Goal: Information Seeking & Learning: Learn about a topic

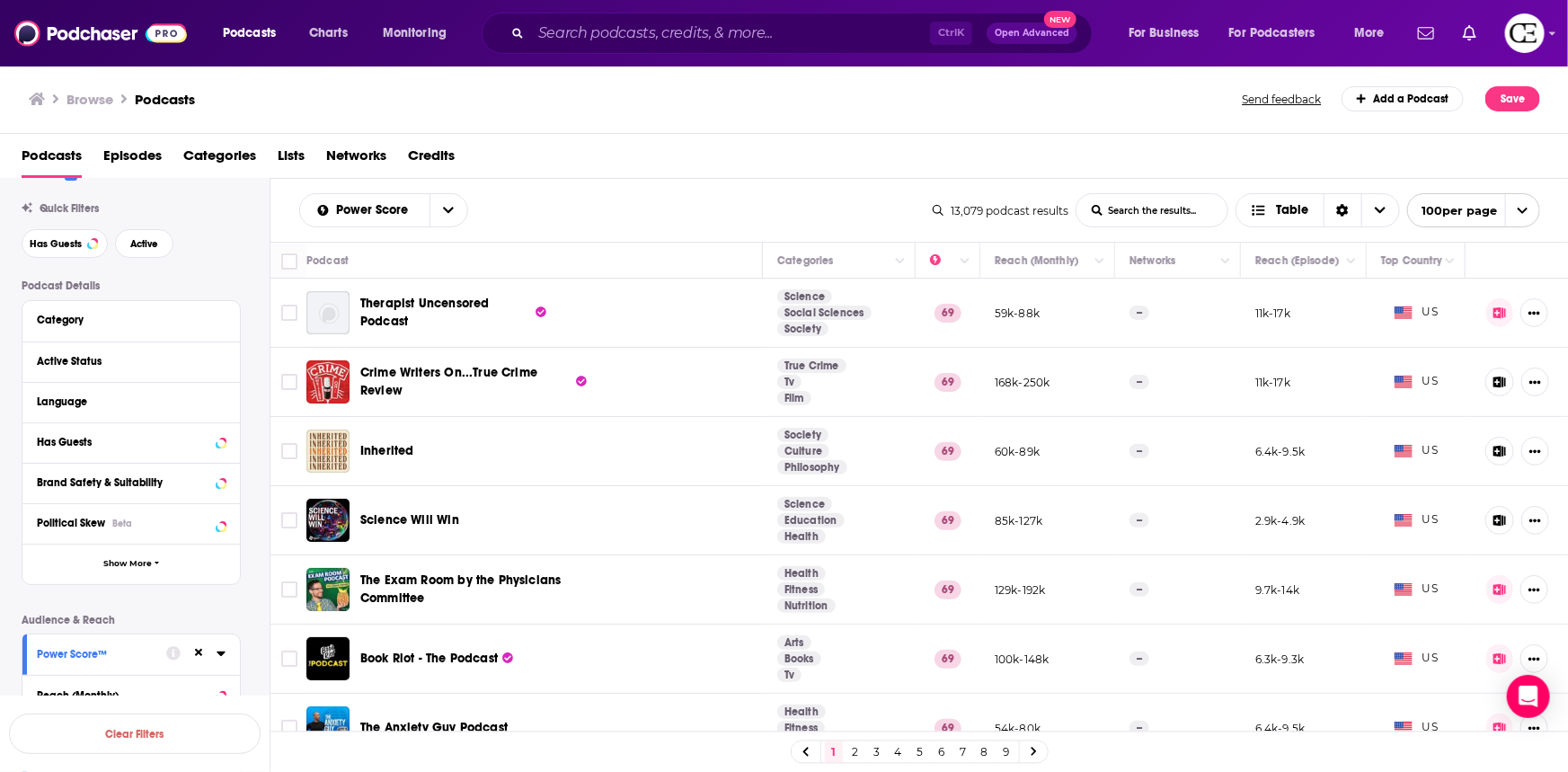
scroll to position [81, 0]
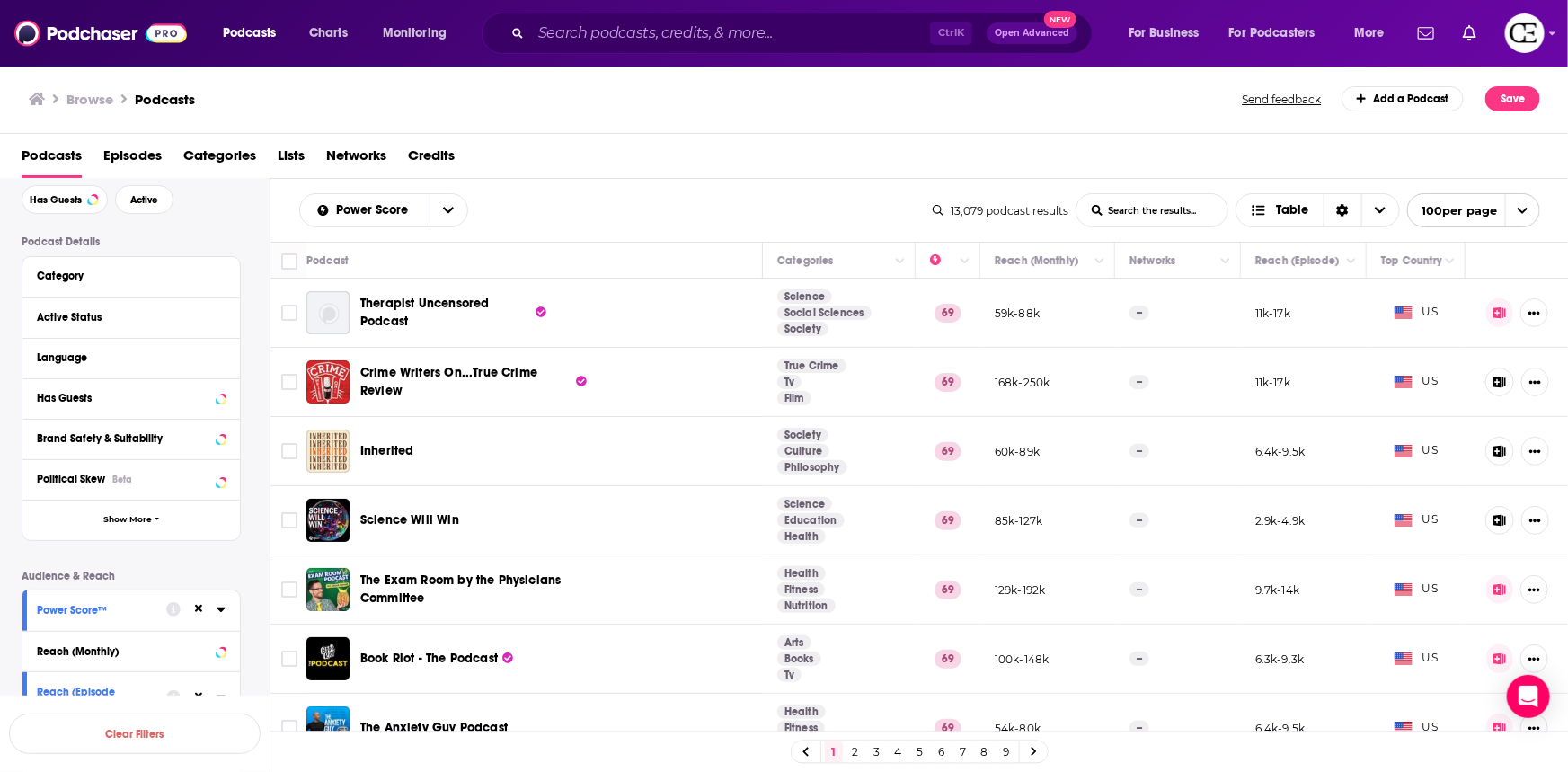
click at [220, 611] on icon at bounding box center [220, 610] width 8 height 5
click at [44, 683] on icon at bounding box center [44, 681] width 11 height 8
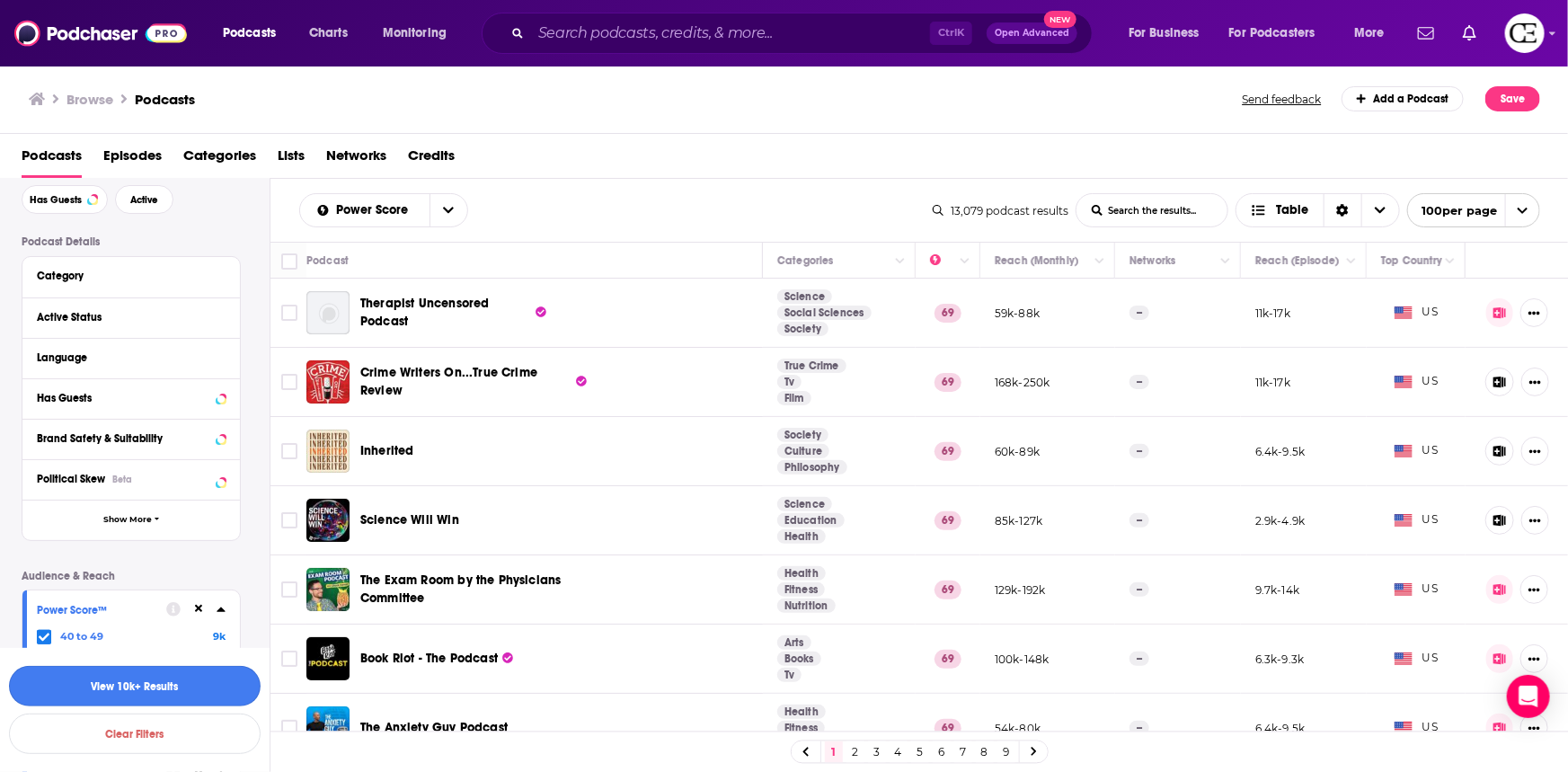
click at [198, 683] on button "View 10k+ Results" at bounding box center [134, 686] width 251 height 41
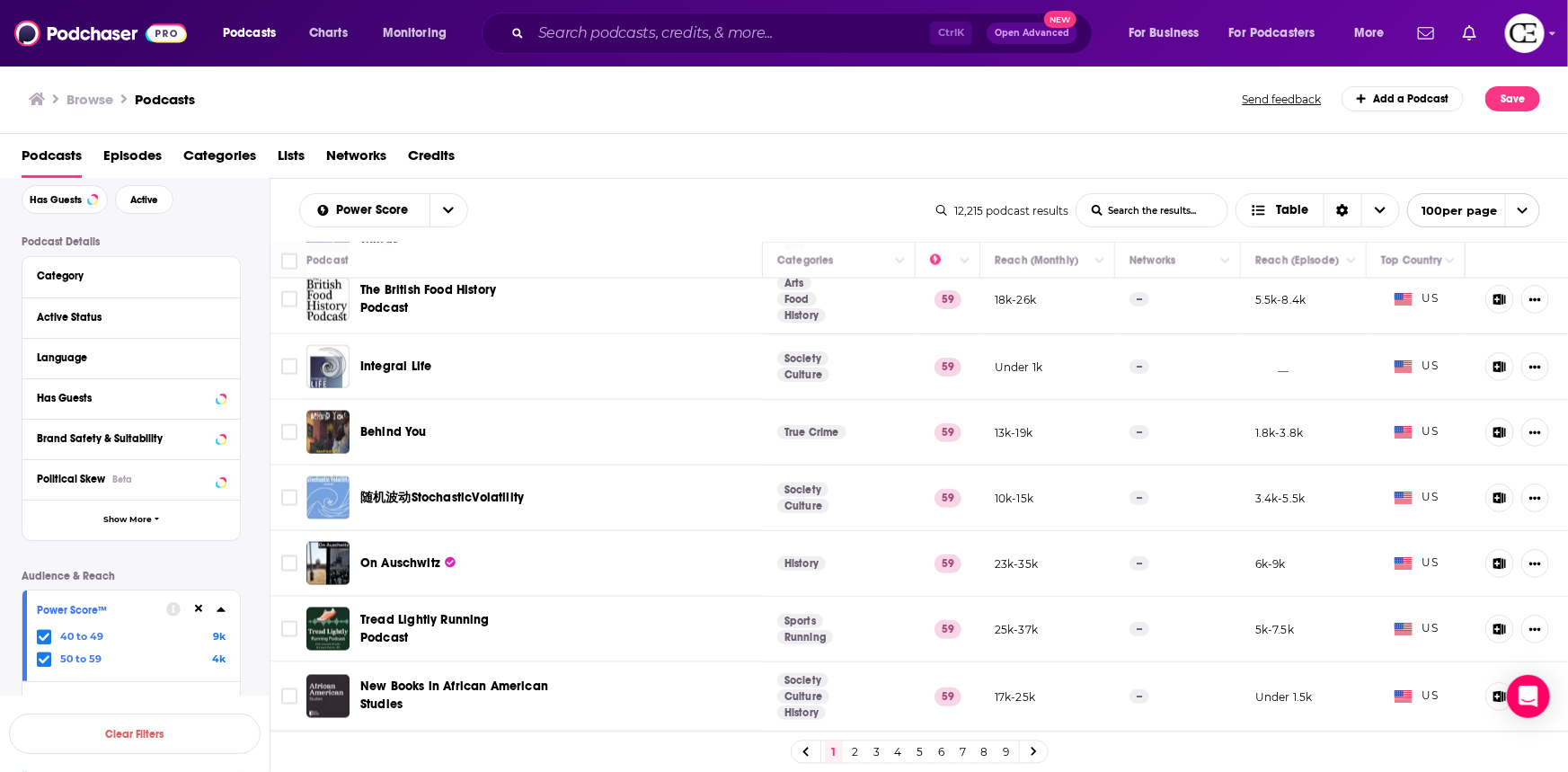
scroll to position [1389, 0]
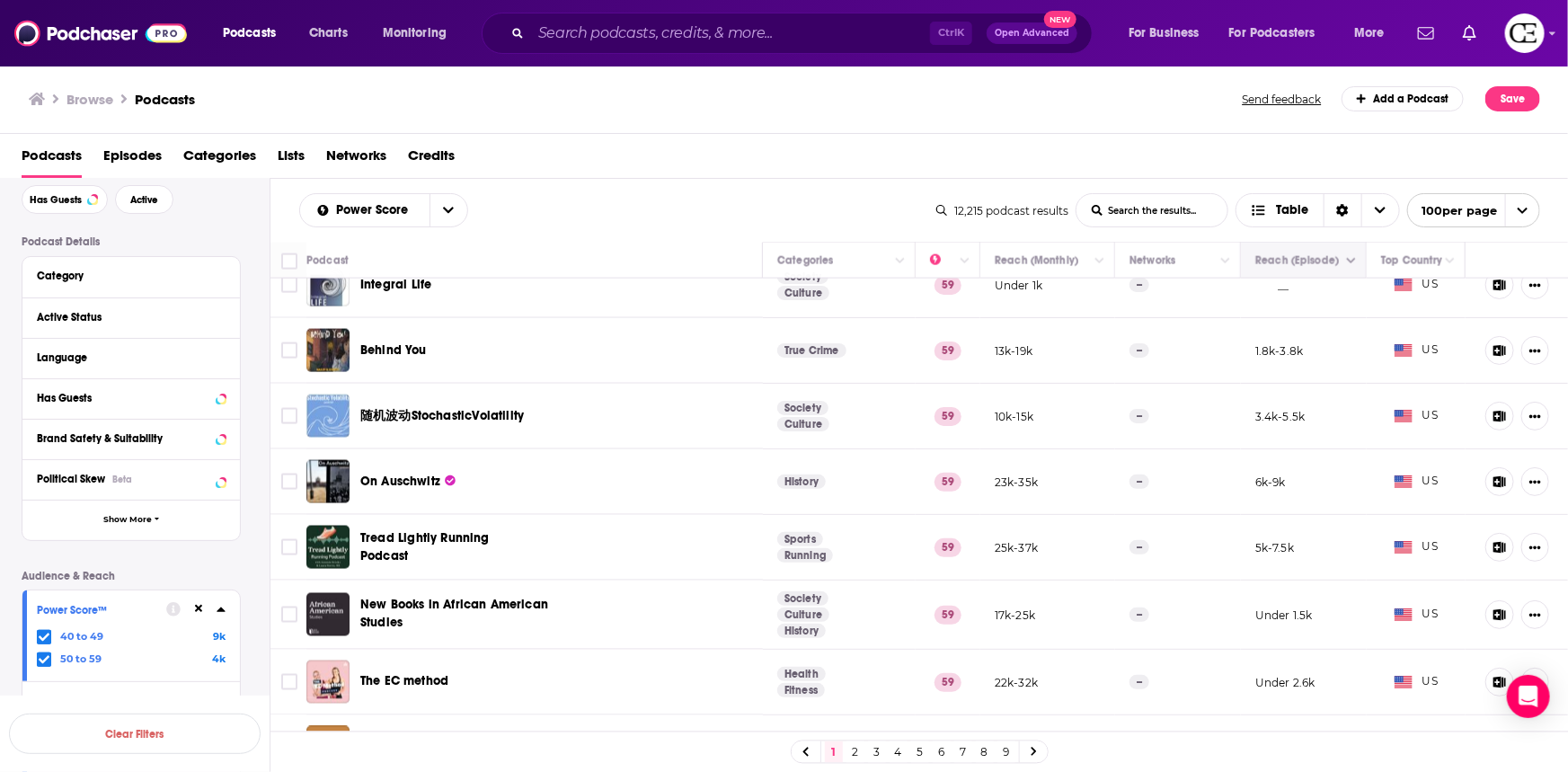
click at [1291, 265] on icon "Move" at bounding box center [1302, 260] width 22 height 22
click at [1340, 267] on button "Column Actions" at bounding box center [1351, 261] width 22 height 22
click at [1339, 259] on div at bounding box center [784, 386] width 1568 height 772
drag, startPoint x: 1494, startPoint y: 258, endPoint x: 1466, endPoint y: 266, distance: 29.1
click at [1466, 266] on th at bounding box center [1517, 260] width 103 height 36
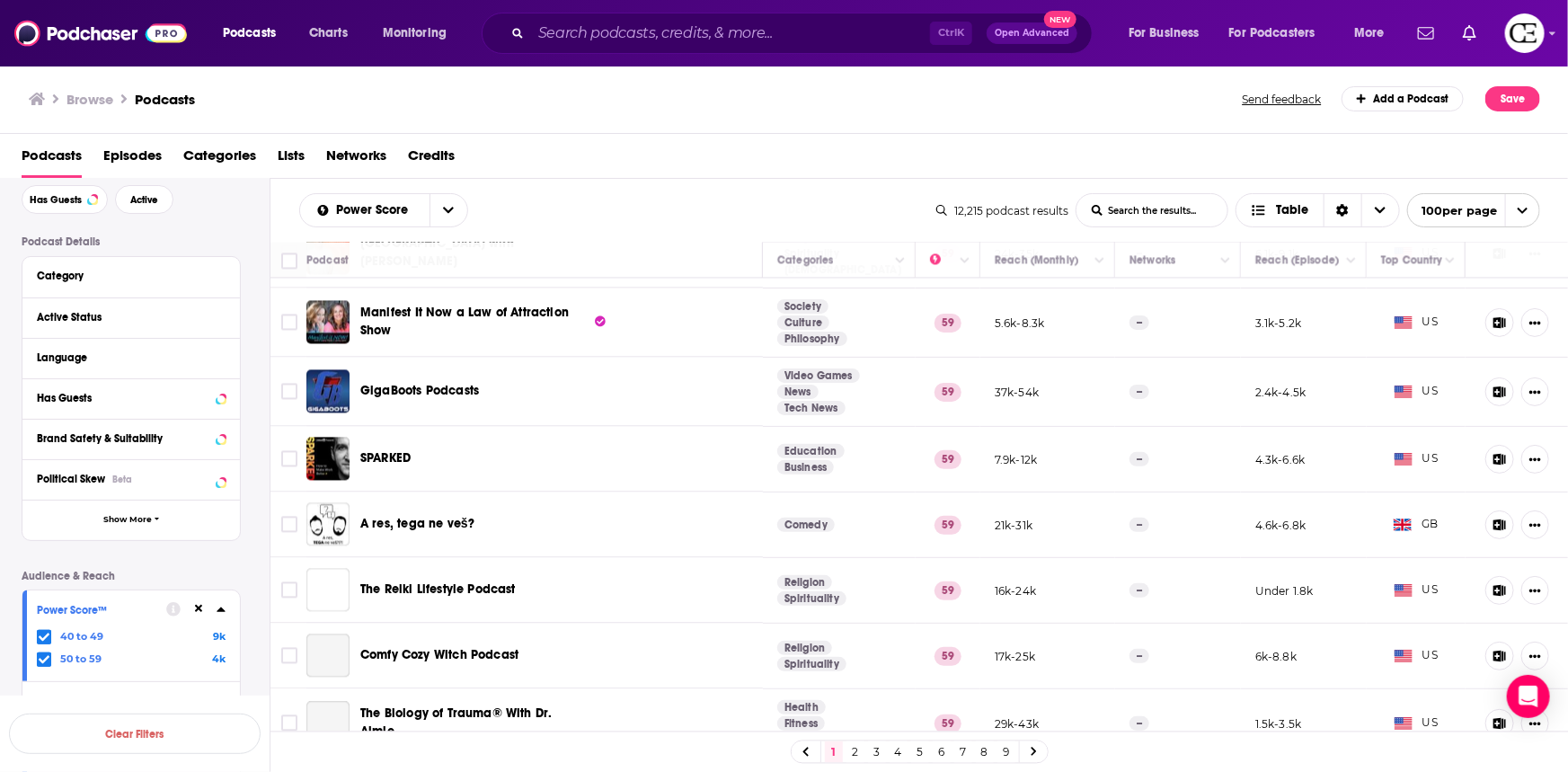
scroll to position [1960, 0]
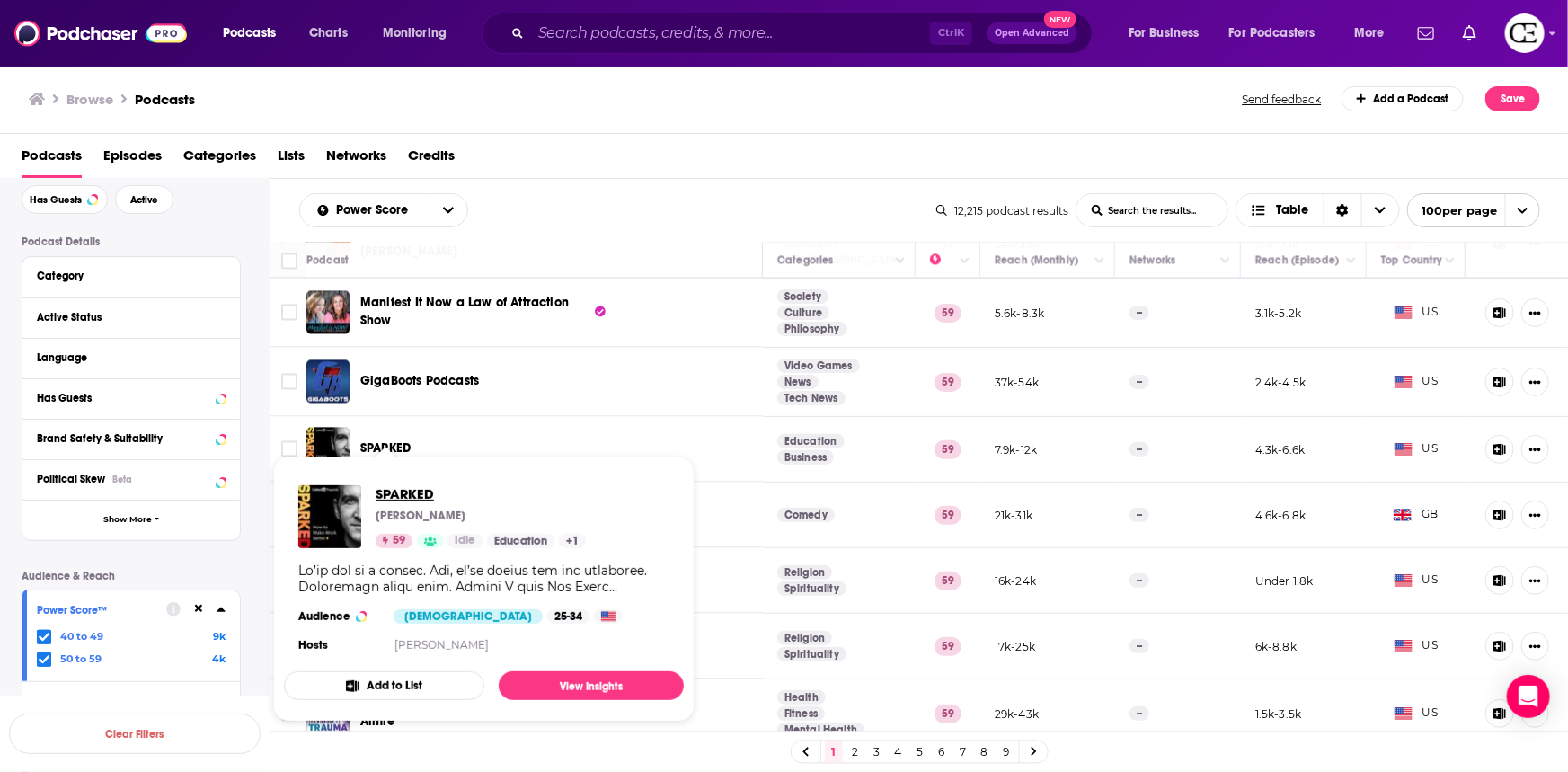
drag, startPoint x: 383, startPoint y: 445, endPoint x: 404, endPoint y: 497, distance: 56.1
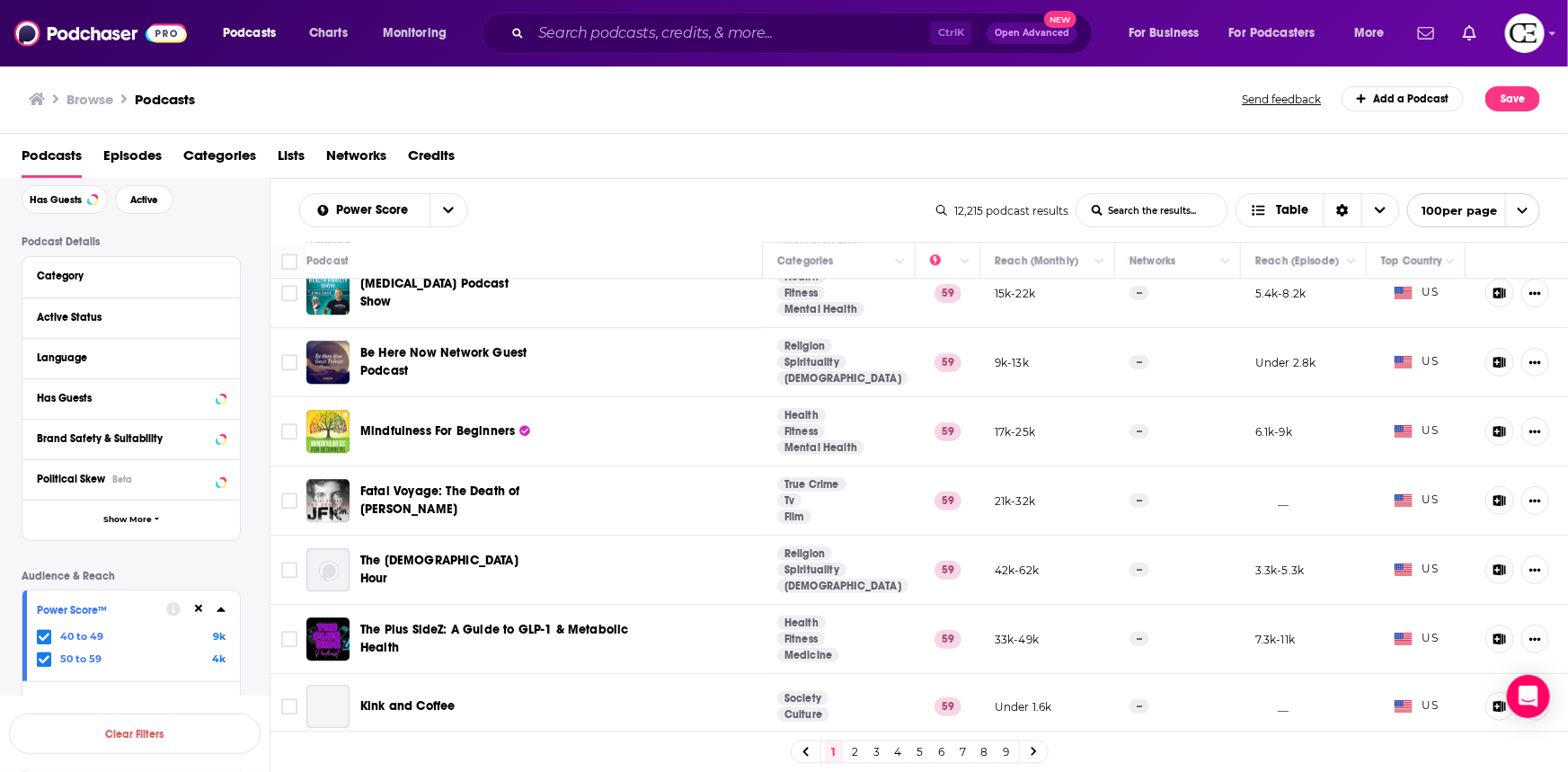
scroll to position [2533, 0]
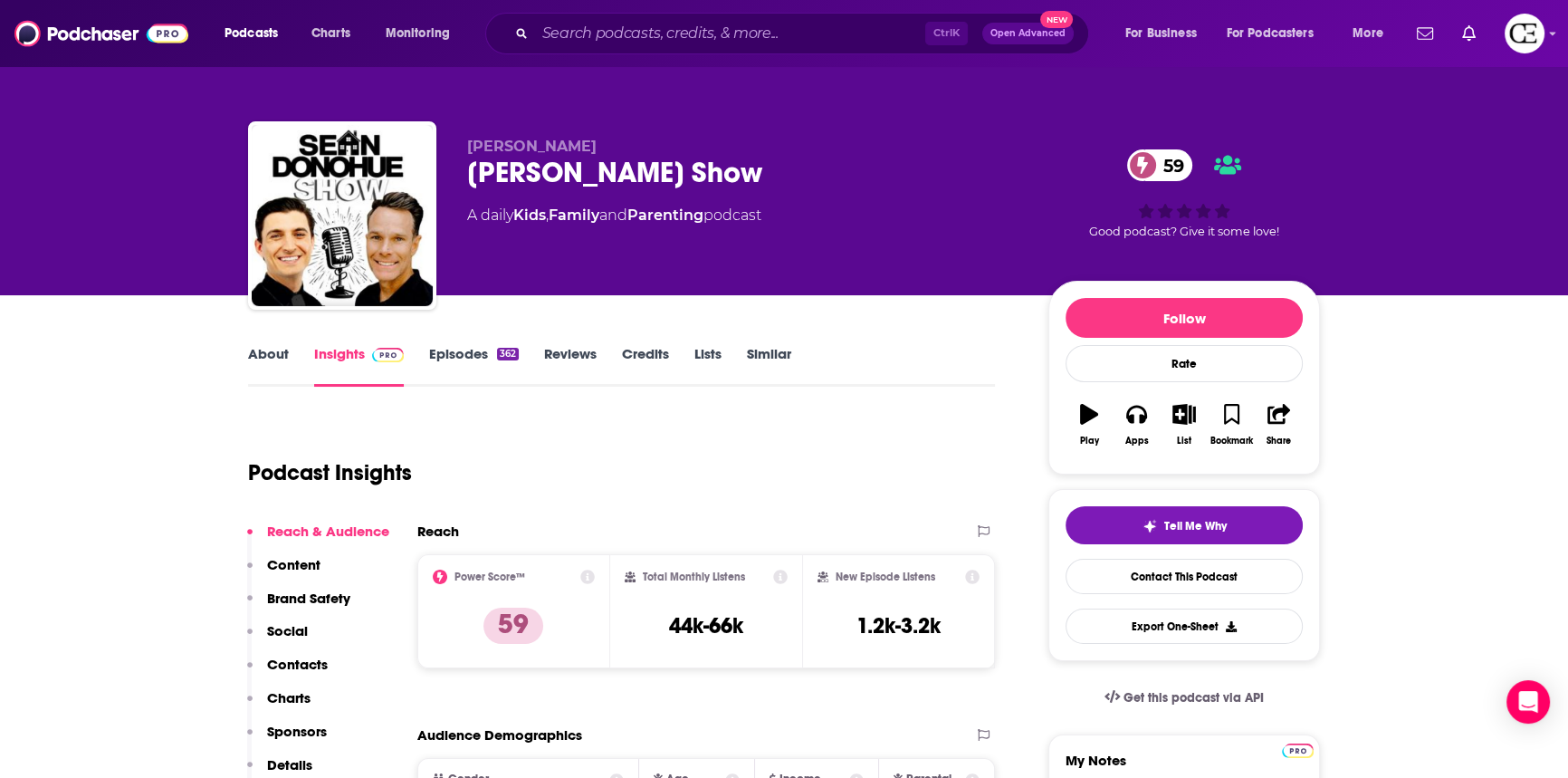
click at [472, 175] on div "Sean Donohue Show 59" at bounding box center [743, 172] width 552 height 36
copy div "Sean Donohue Show 59"
click at [1178, 523] on span "Tell Me Why" at bounding box center [1195, 527] width 62 height 15
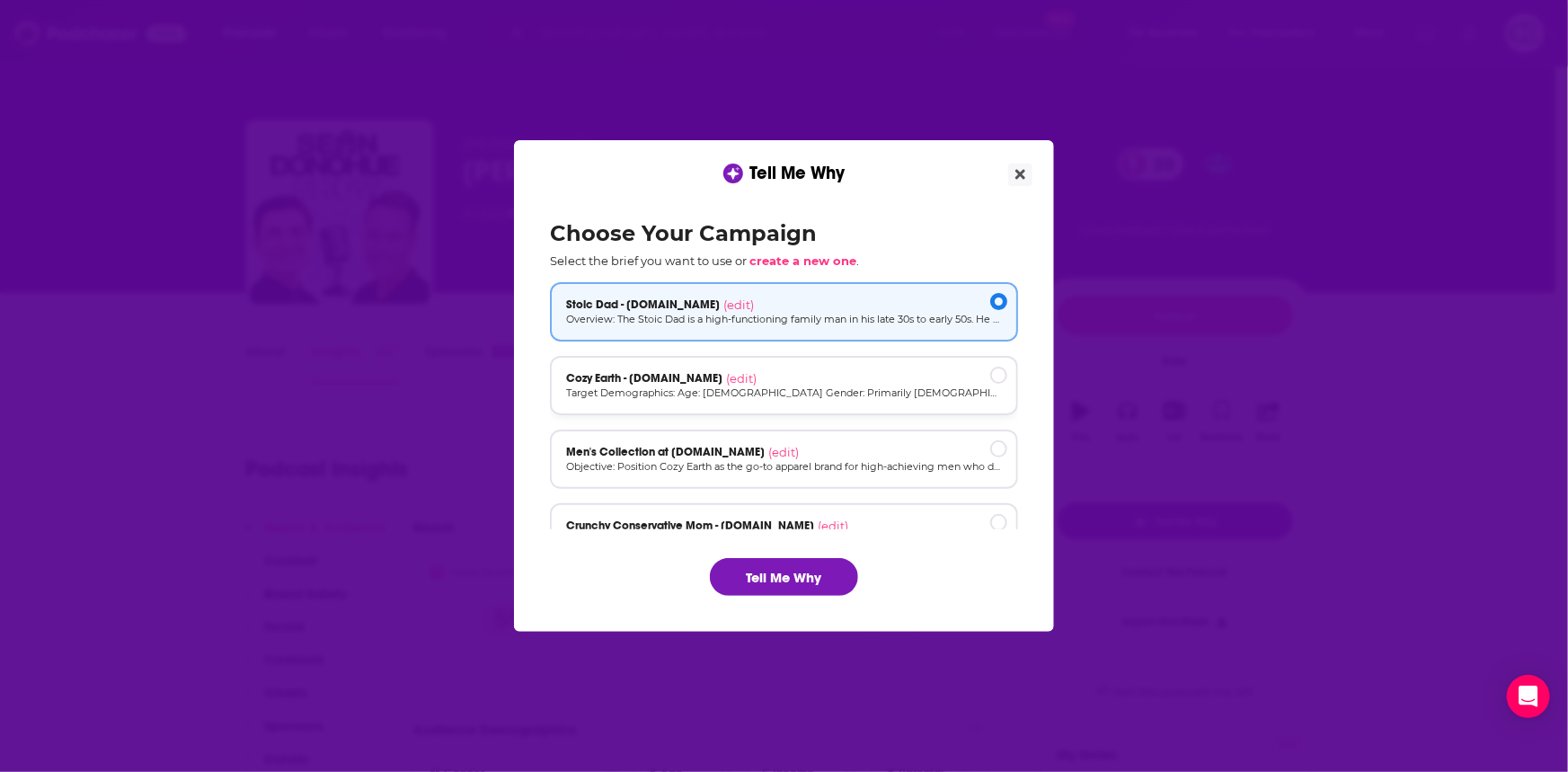
click at [806, 377] on div "Cozy Earth - cozyearth.com (edit)" at bounding box center [784, 378] width 435 height 15
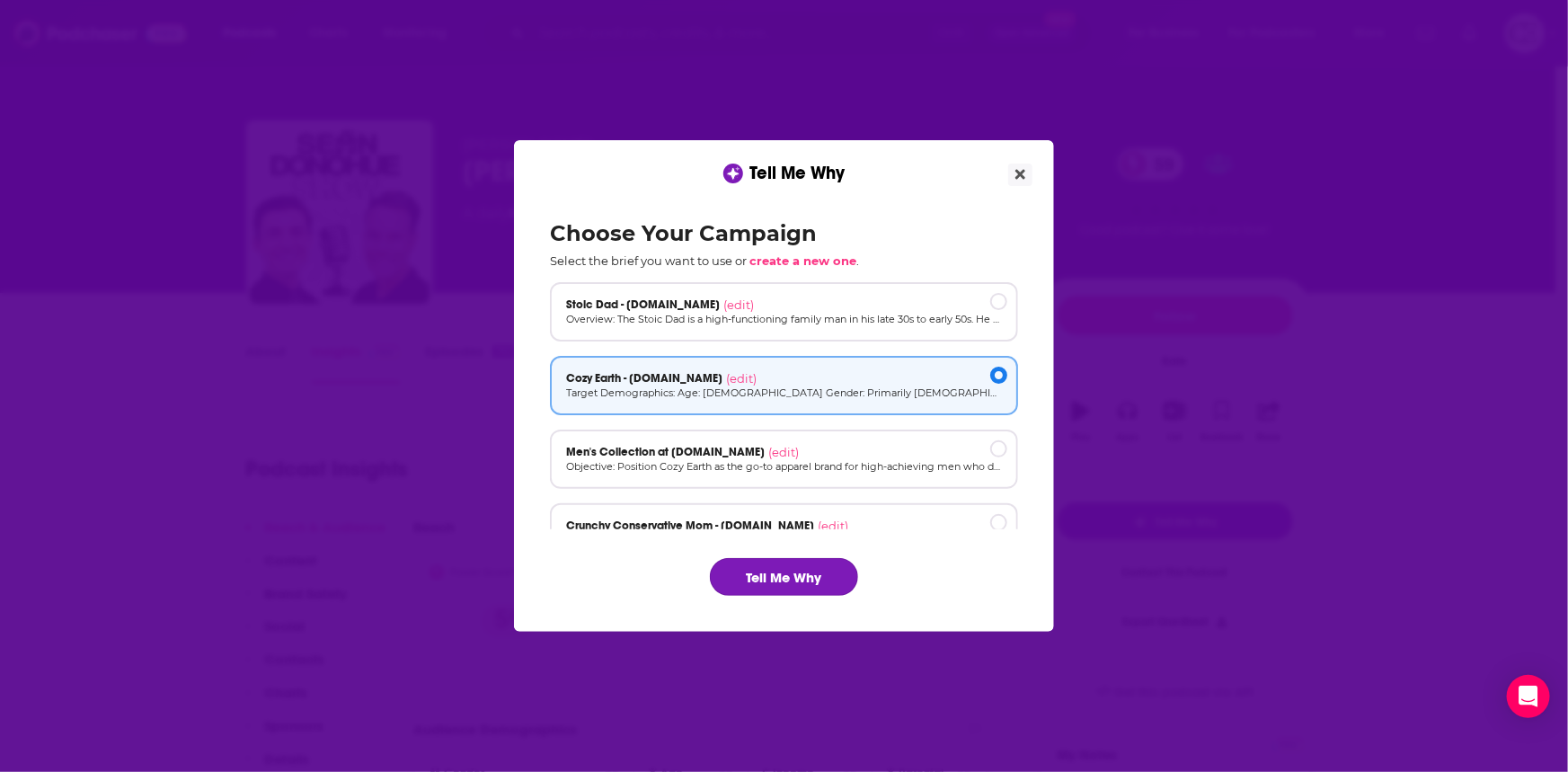
click at [813, 583] on button "Tell Me Why" at bounding box center [784, 577] width 148 height 38
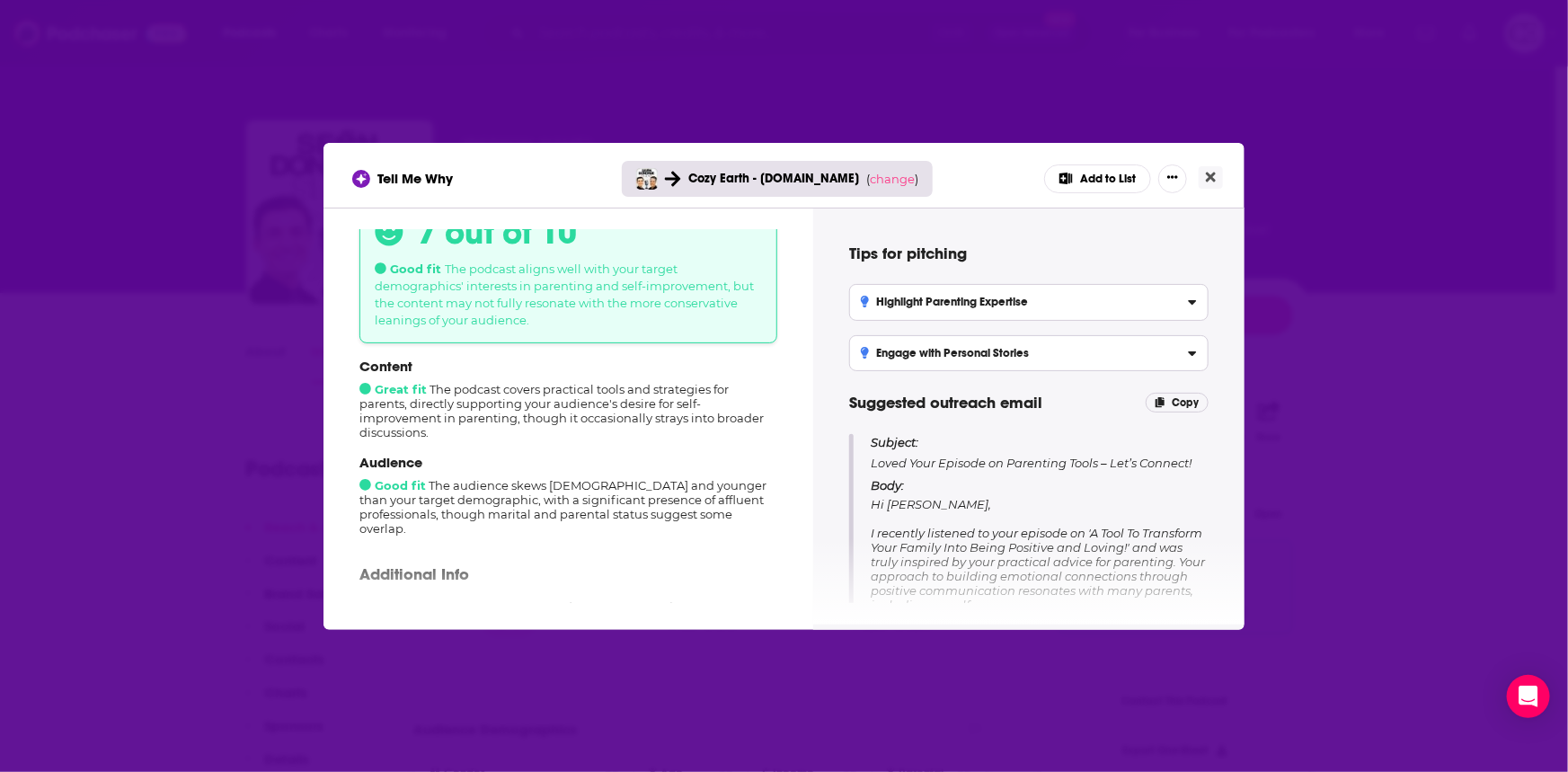
scroll to position [162, 0]
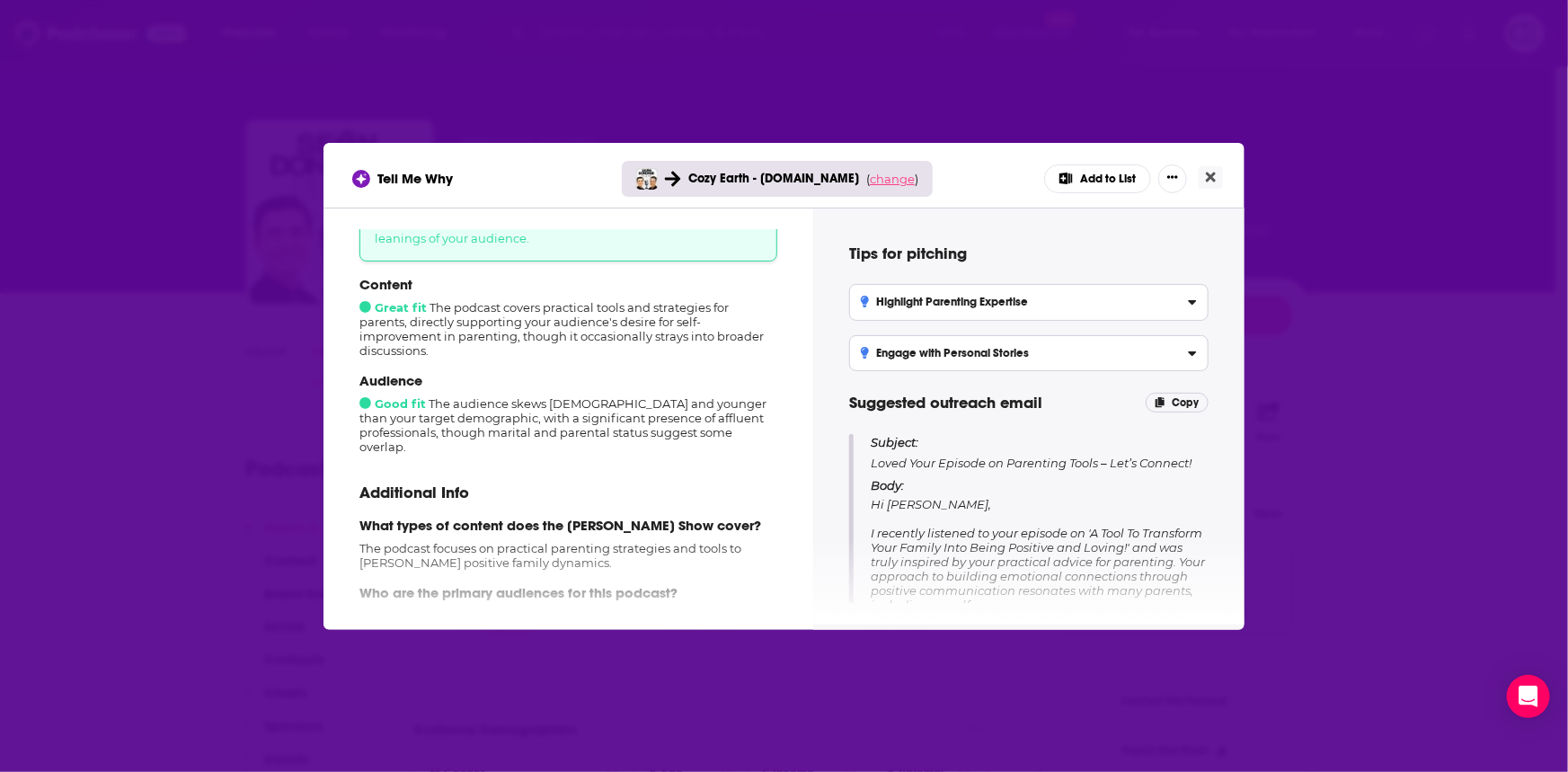
click at [905, 175] on span "change" at bounding box center [892, 179] width 45 height 15
click at [898, 312] on button "Change campaign" at bounding box center [916, 314] width 122 height 22
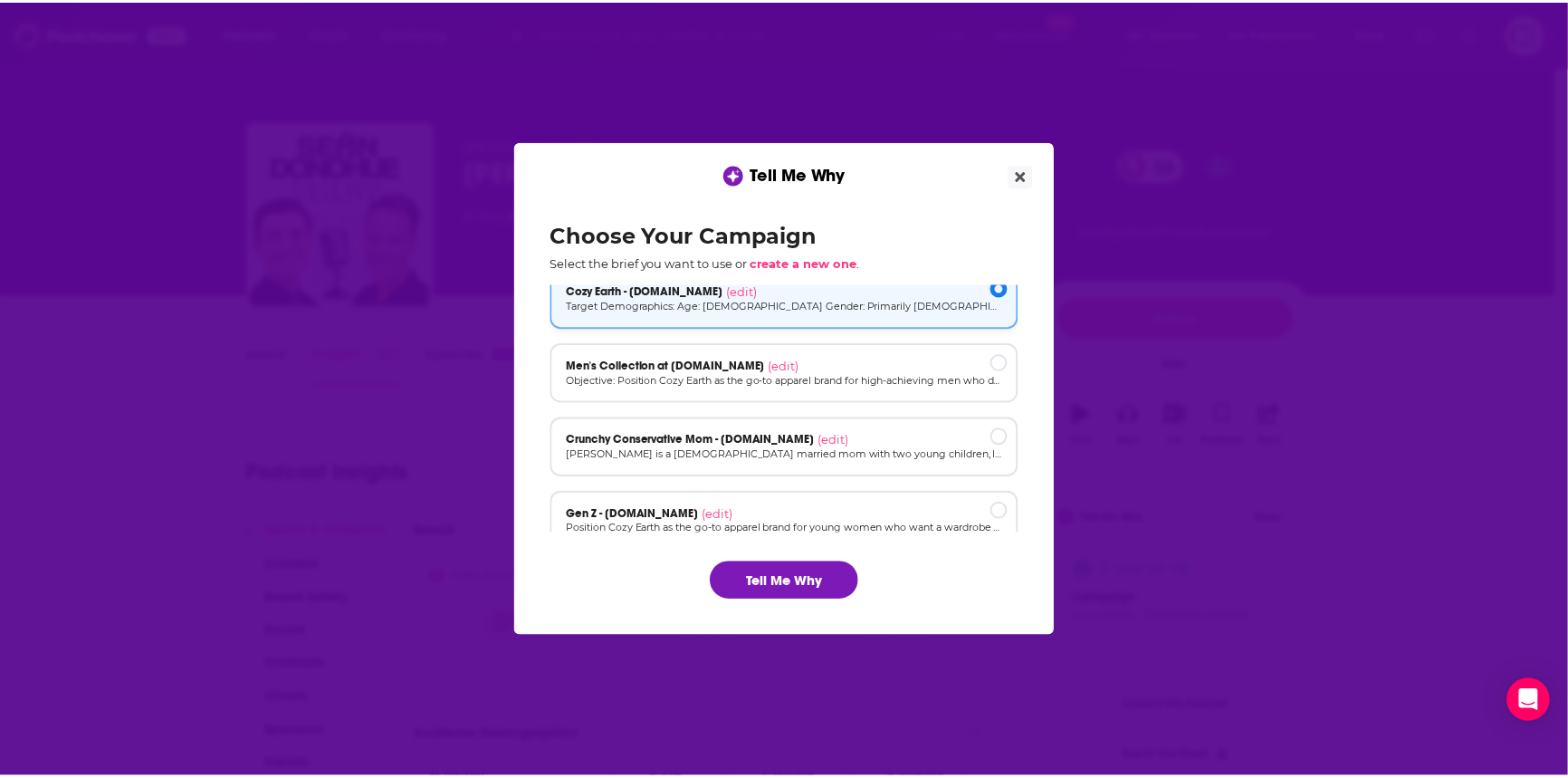
scroll to position [122, 0]
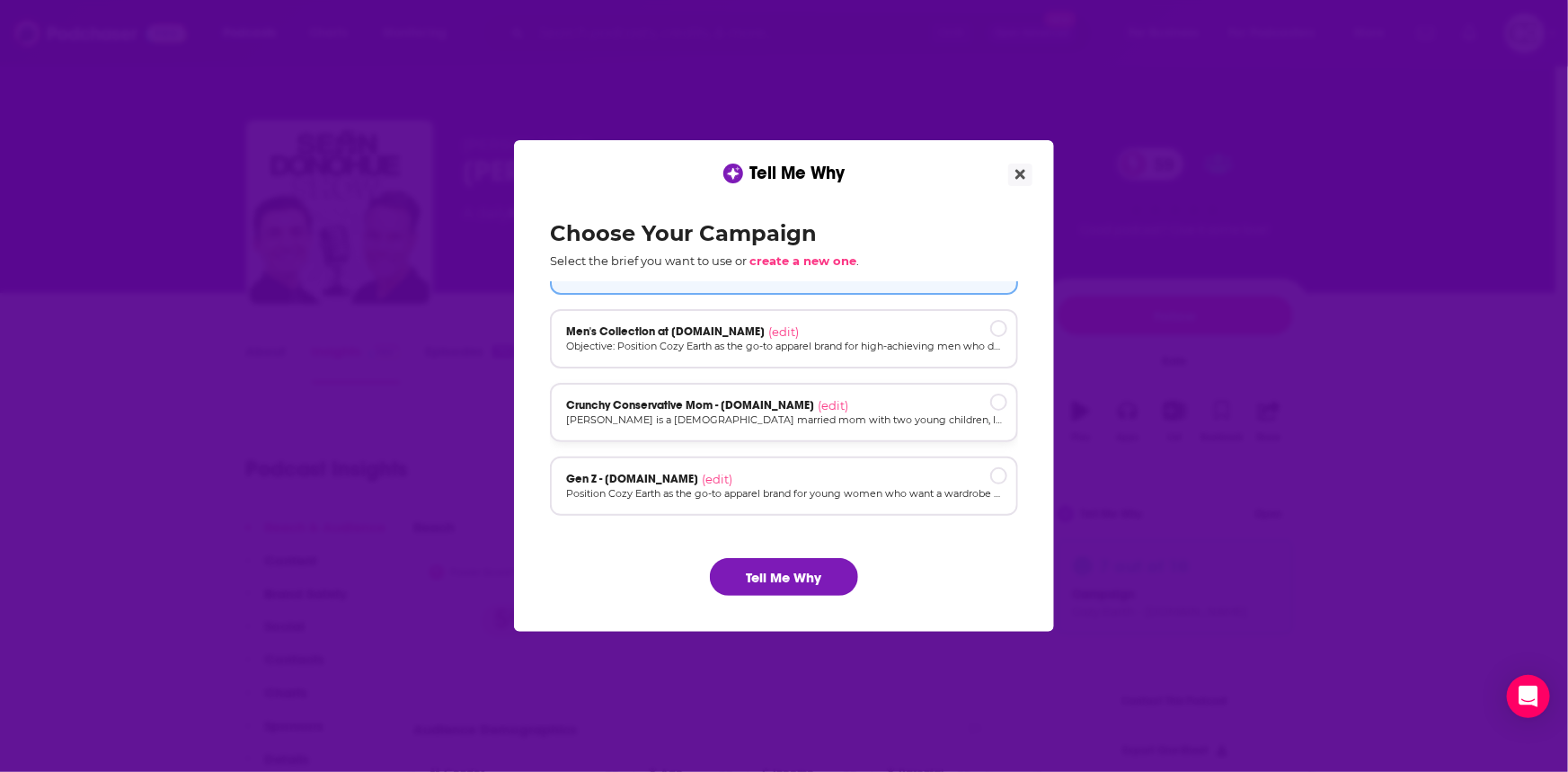
click at [847, 394] on div "Crunchy Conservative Mom - cozyearth.com (edit) Megan is a 32-year-old married …" at bounding box center [784, 412] width 468 height 59
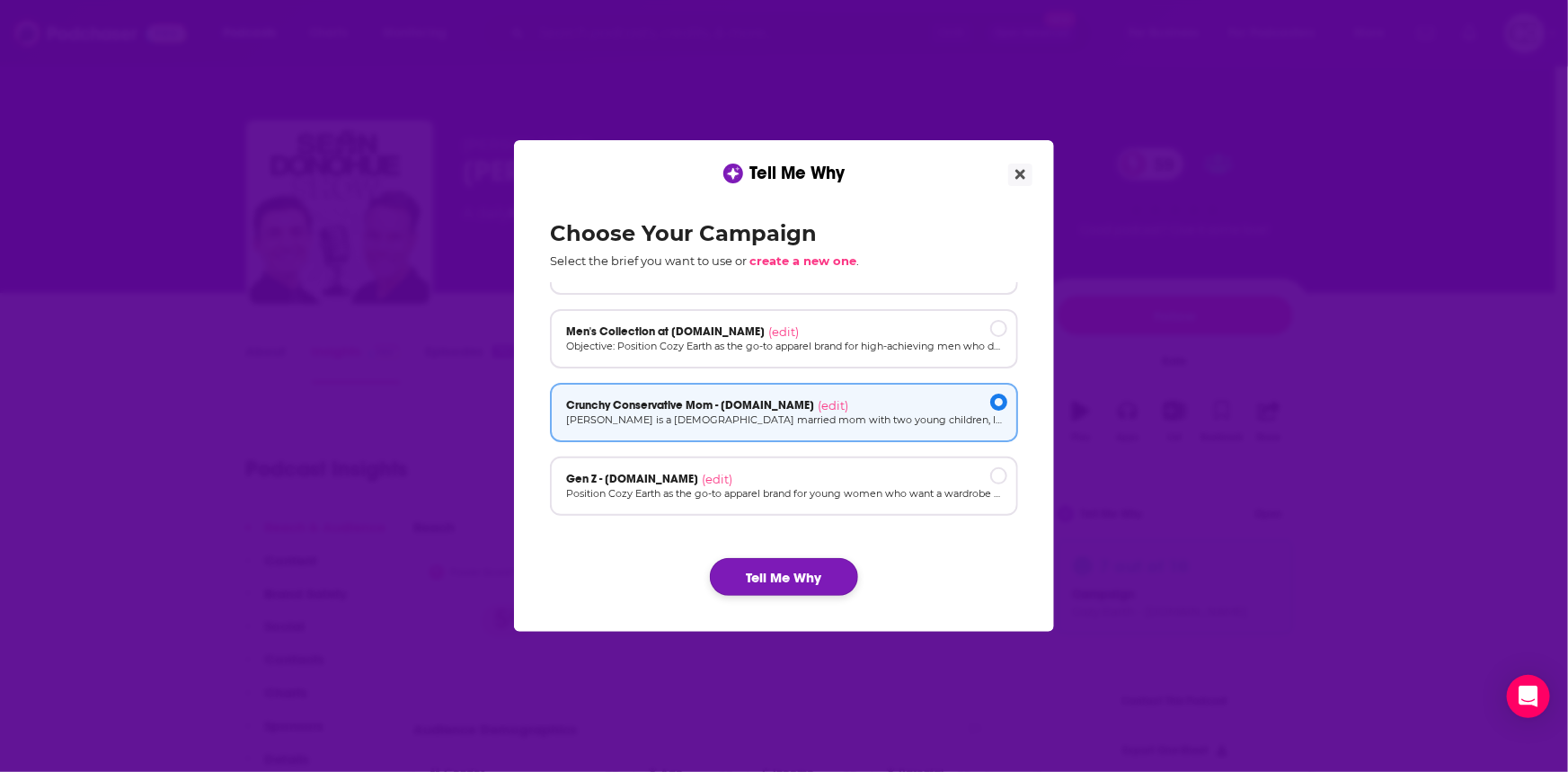
click at [815, 573] on button "Tell Me Why" at bounding box center [784, 577] width 148 height 38
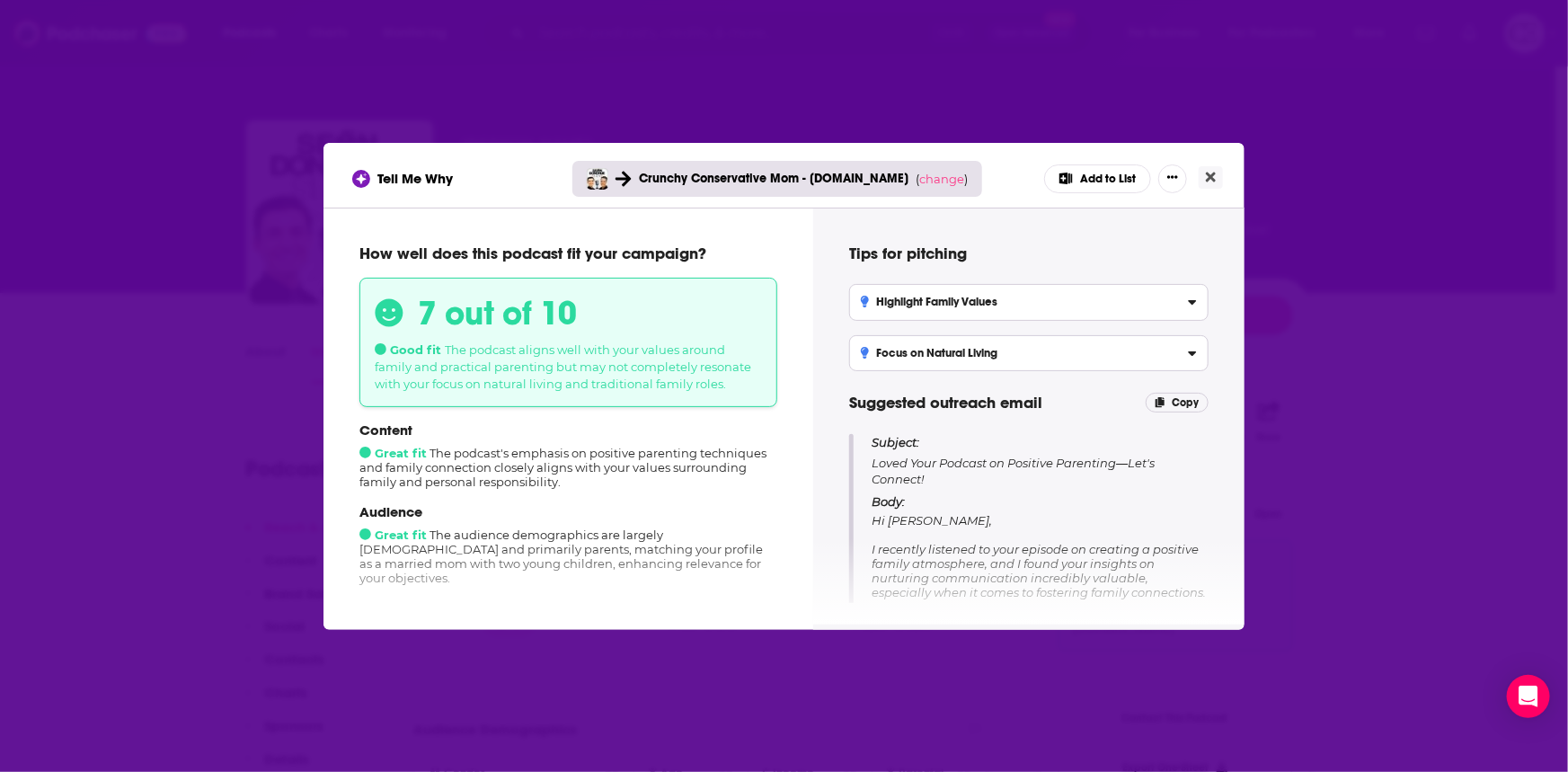
click at [1086, 180] on button "Add to List" at bounding box center [1097, 179] width 107 height 29
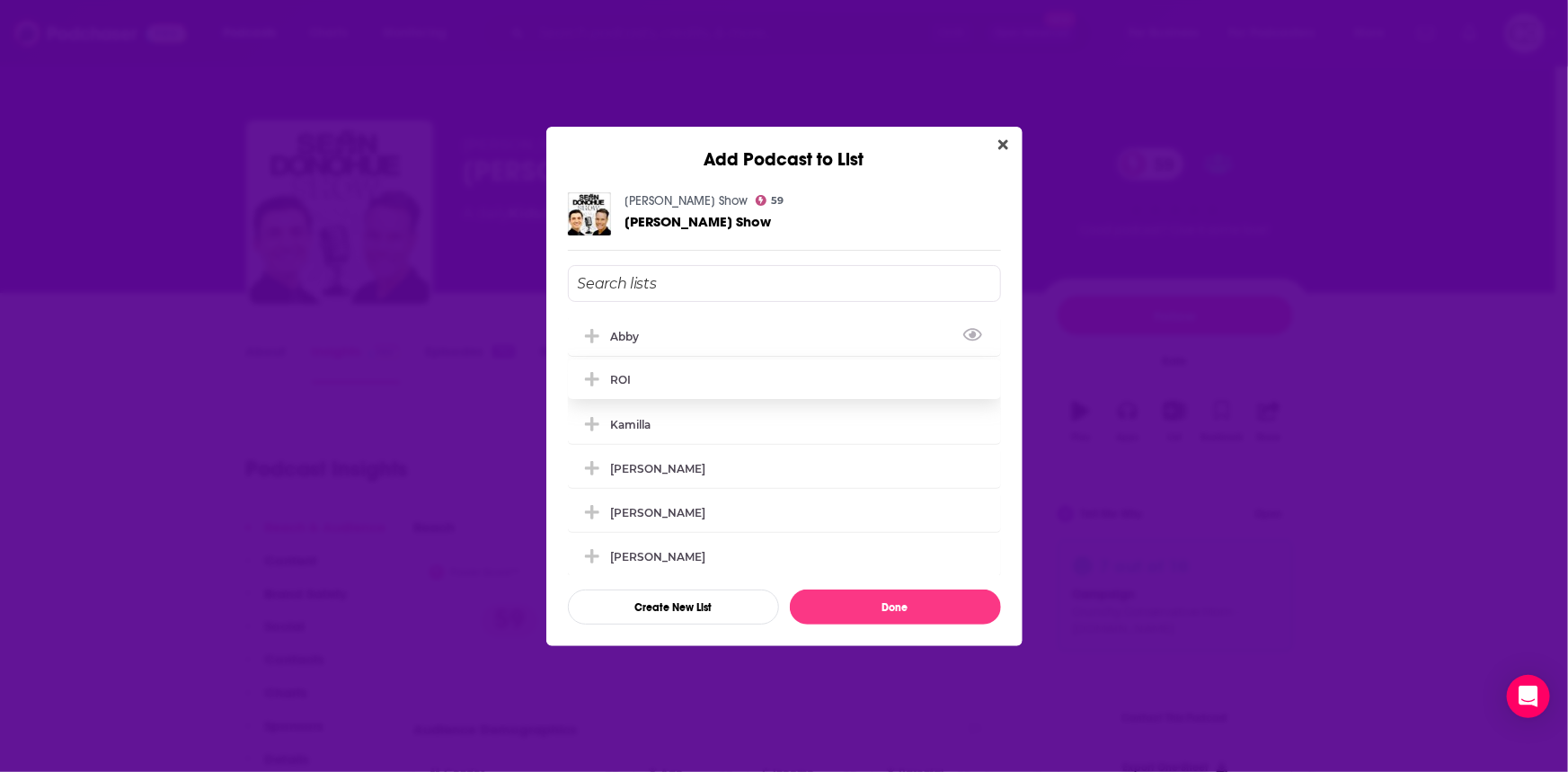
click at [593, 333] on icon "Add Podcast To List" at bounding box center [591, 336] width 14 height 14
click at [932, 599] on button "Done" at bounding box center [895, 607] width 211 height 35
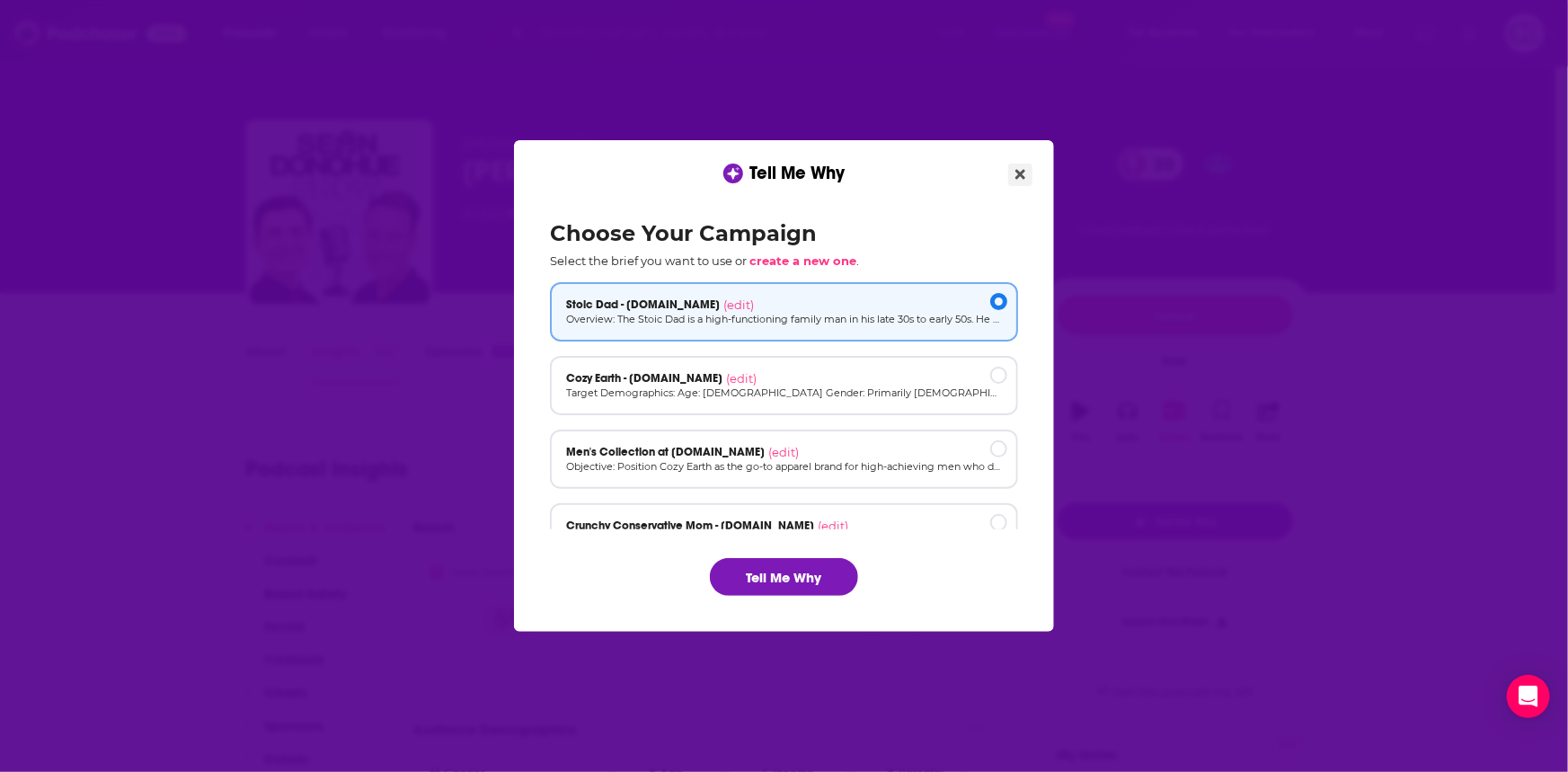
click at [1022, 180] on icon "Close" at bounding box center [1019, 174] width 10 height 15
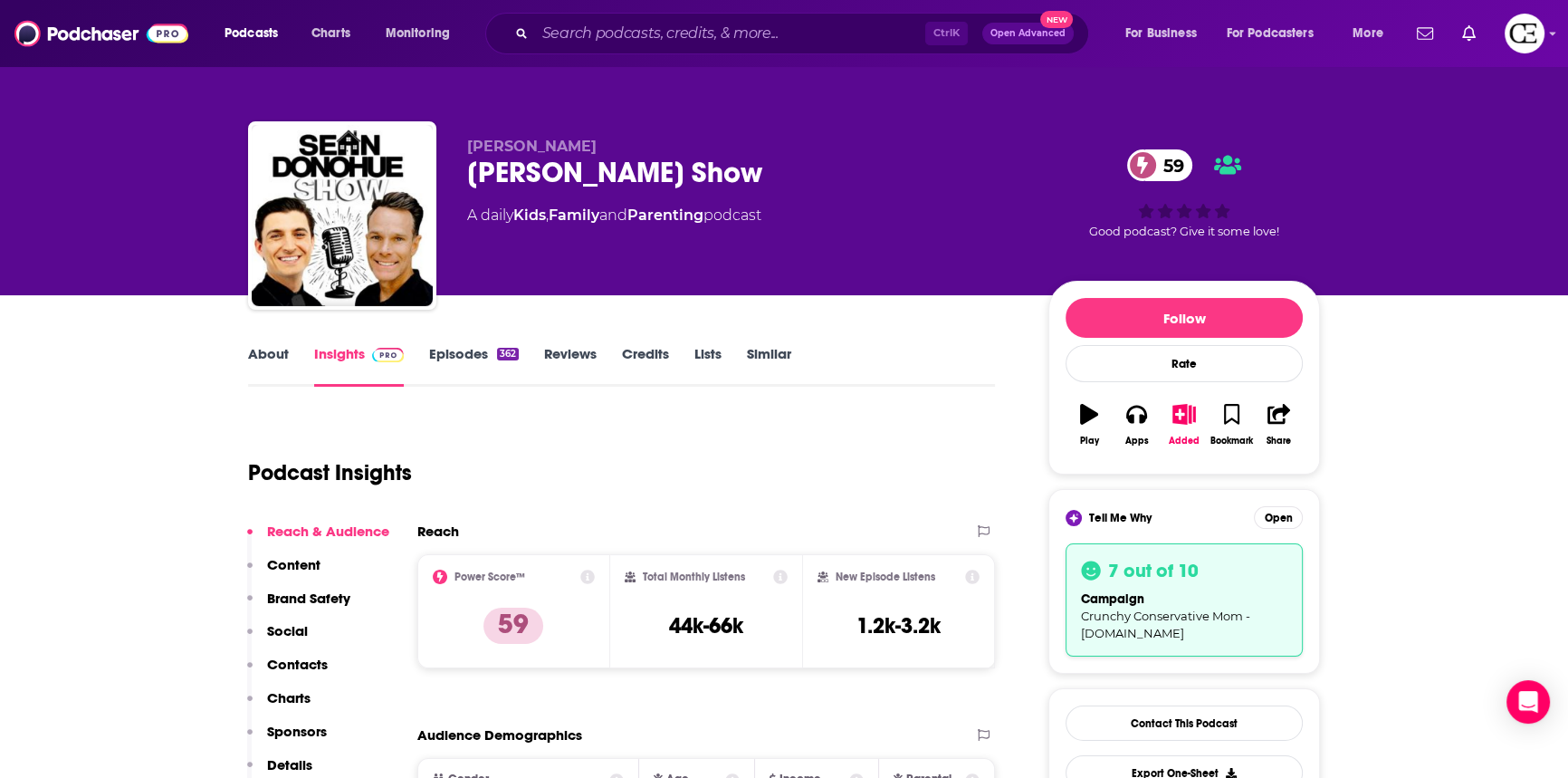
click at [493, 173] on div "Sean Donohue Show 59" at bounding box center [743, 172] width 552 height 36
copy div "Sean Donohue Show 59"
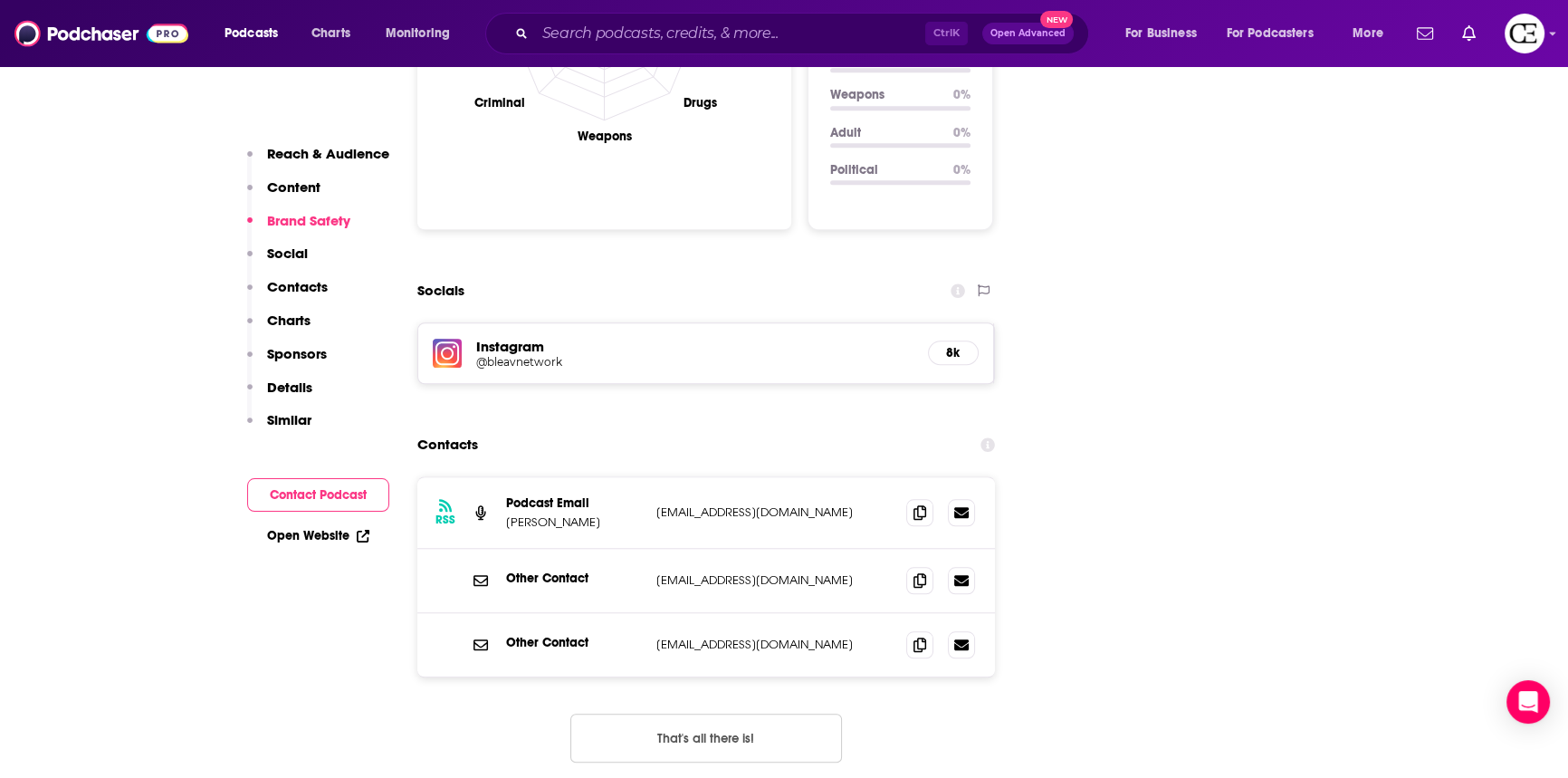
scroll to position [1976, 0]
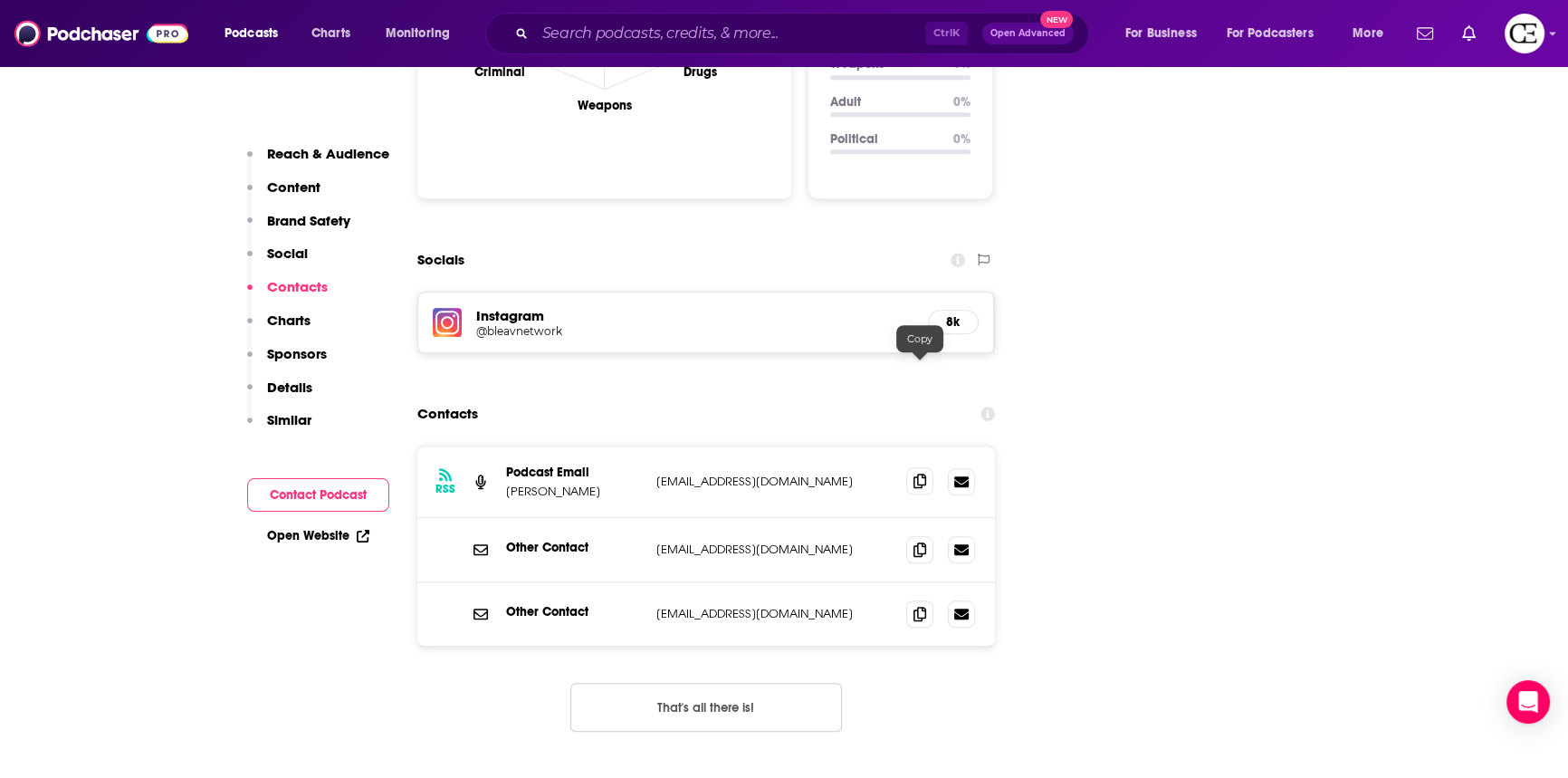
click at [919, 474] on icon at bounding box center [920, 481] width 13 height 15
click at [925, 535] on span at bounding box center [920, 549] width 27 height 27
click at [927, 600] on span at bounding box center [920, 613] width 27 height 27
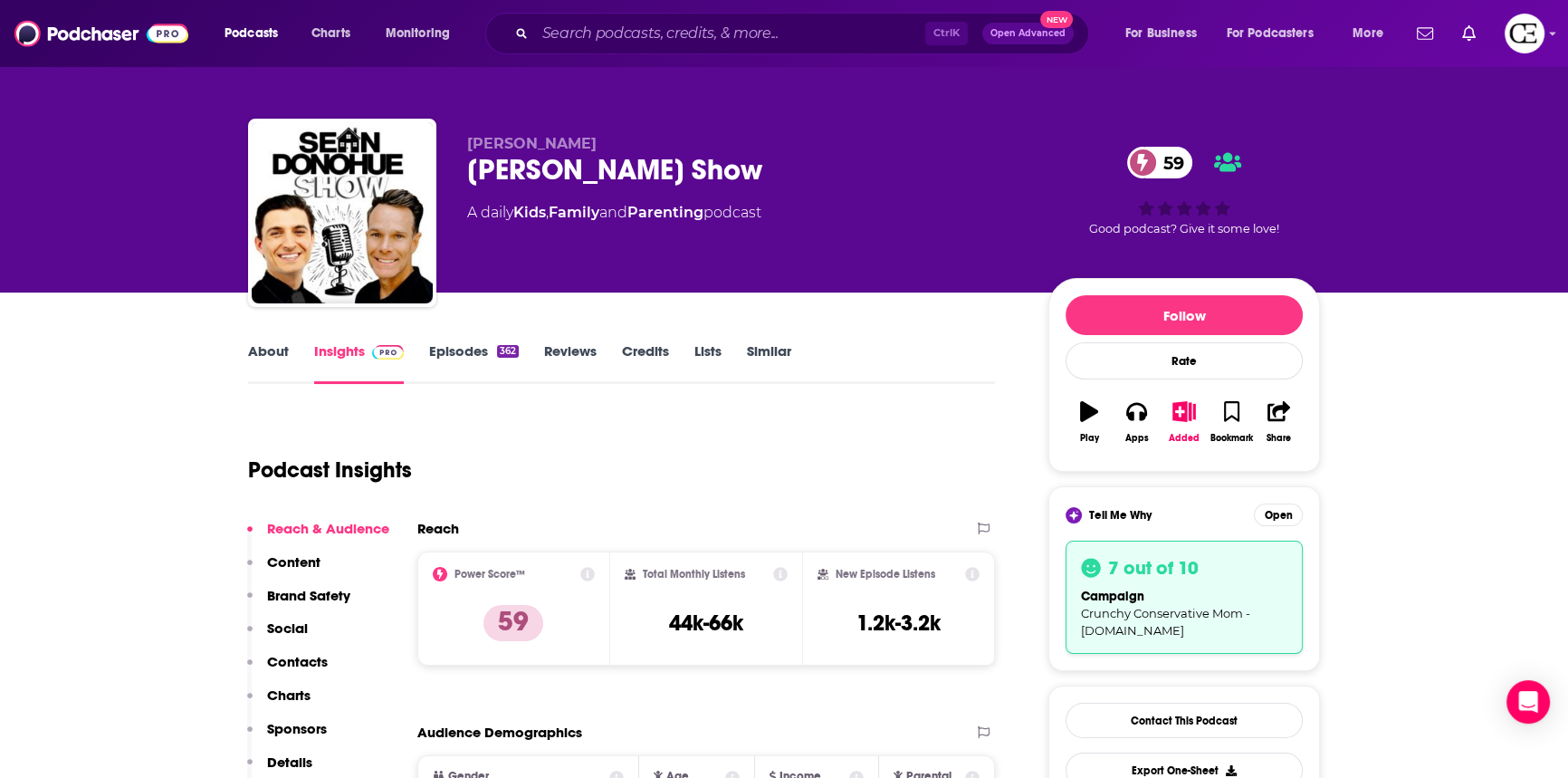
scroll to position [0, 0]
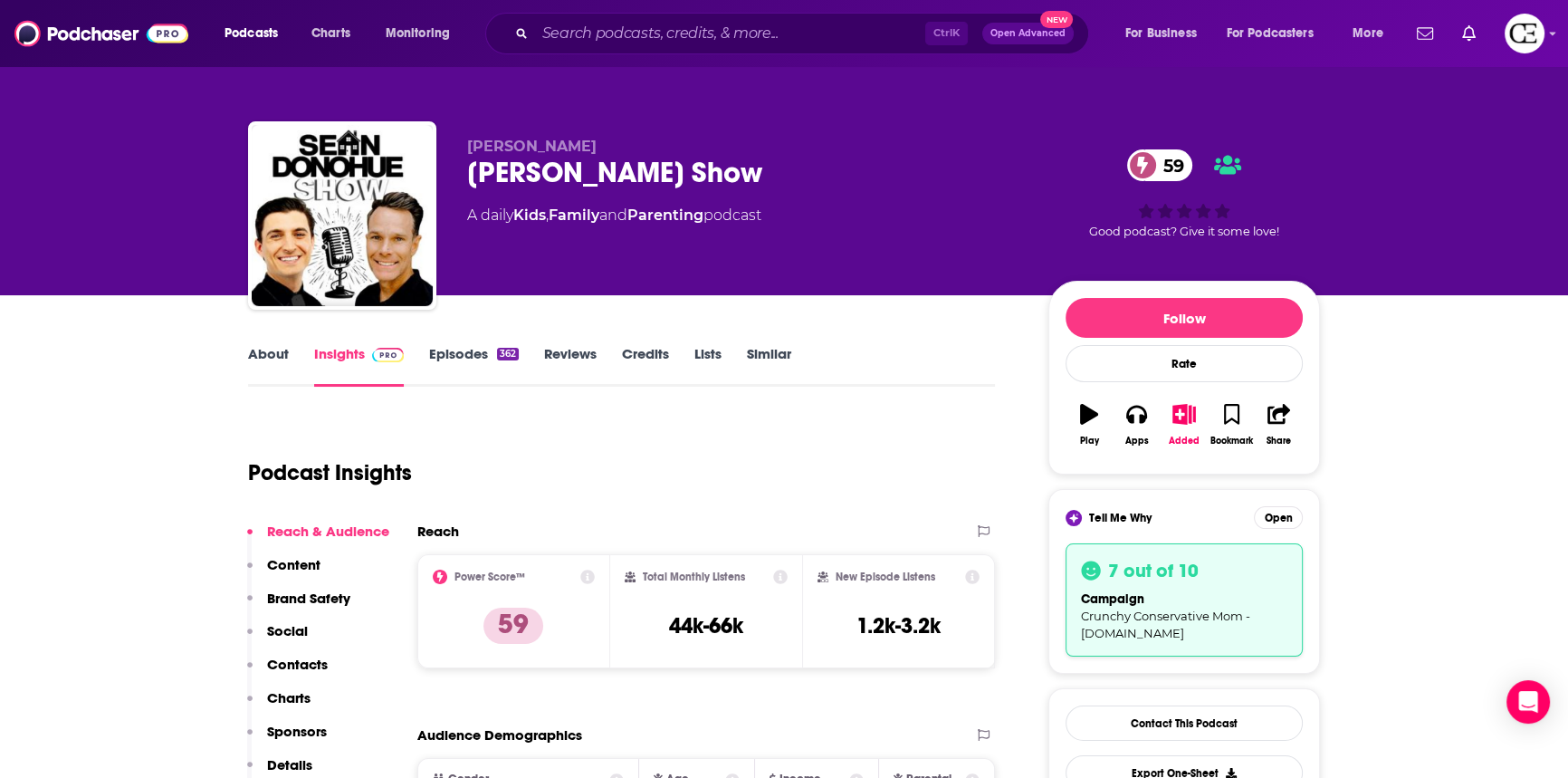
click at [504, 166] on div "Sean Donohue Show 59" at bounding box center [743, 172] width 552 height 36
copy div "Sean Donohue Show 59"
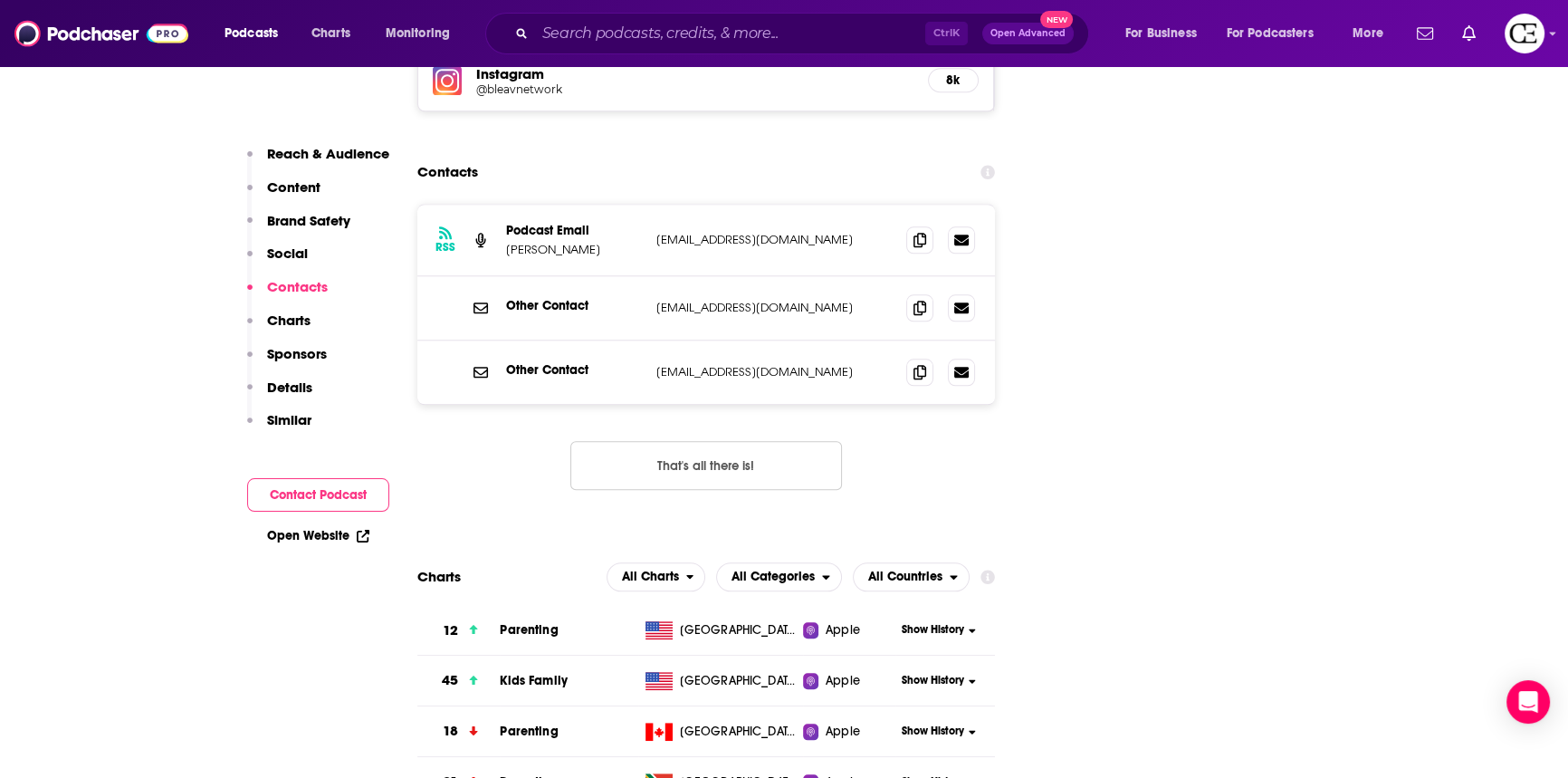
scroll to position [2222, 0]
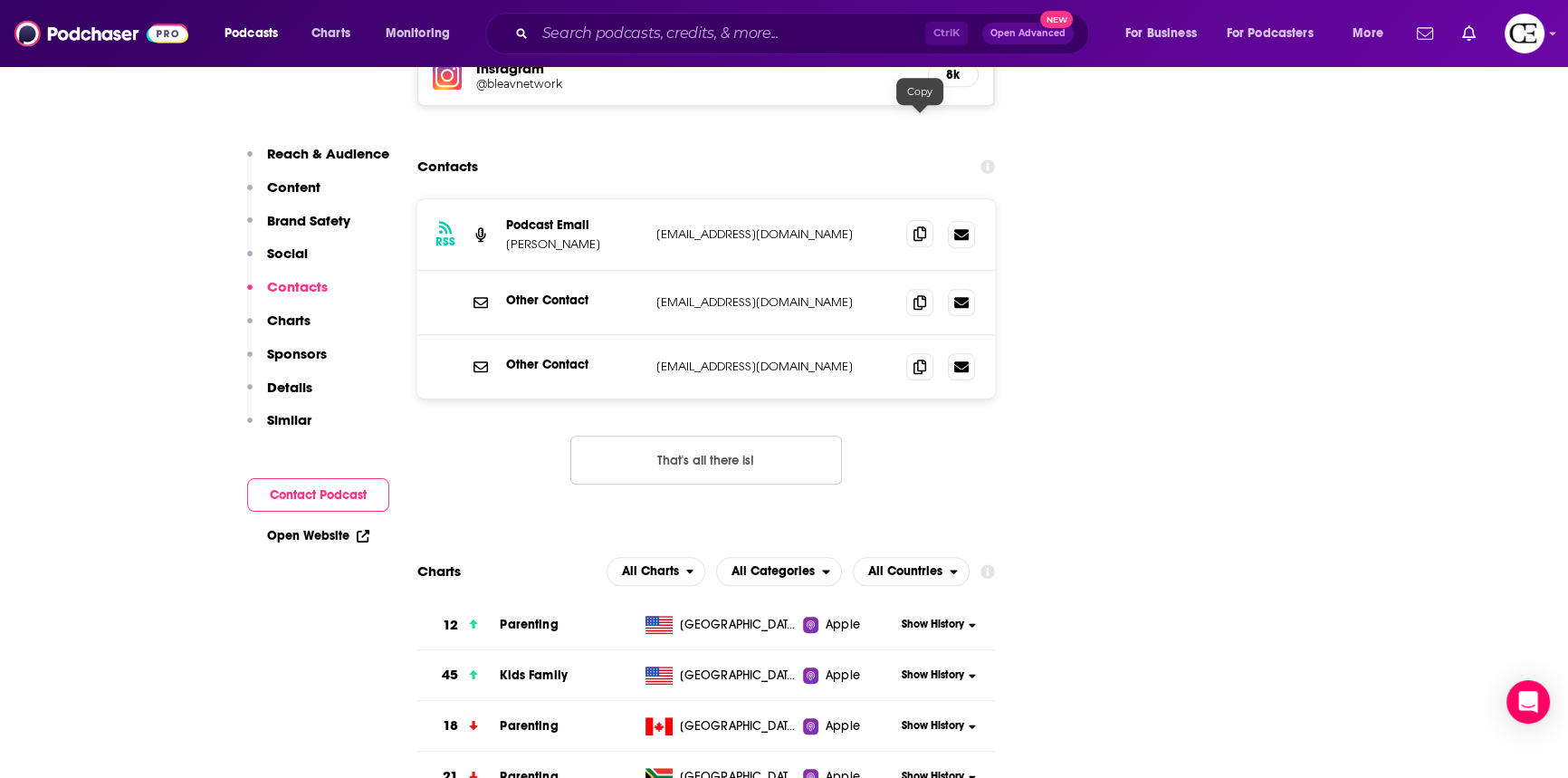
click at [921, 227] on icon at bounding box center [920, 234] width 13 height 15
click at [922, 294] on icon at bounding box center [920, 302] width 13 height 15
click at [918, 358] on icon at bounding box center [920, 366] width 13 height 15
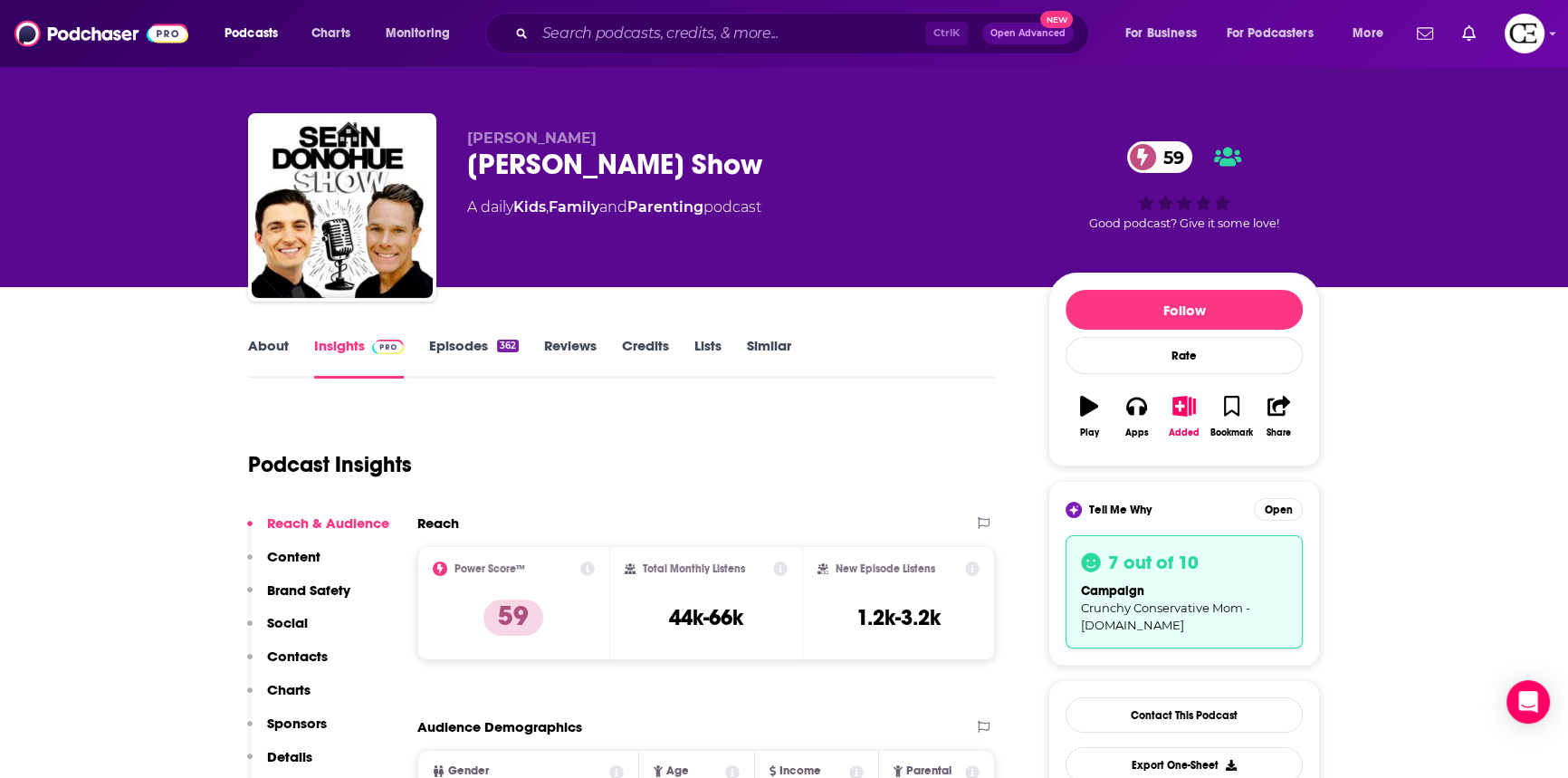
scroll to position [0, 0]
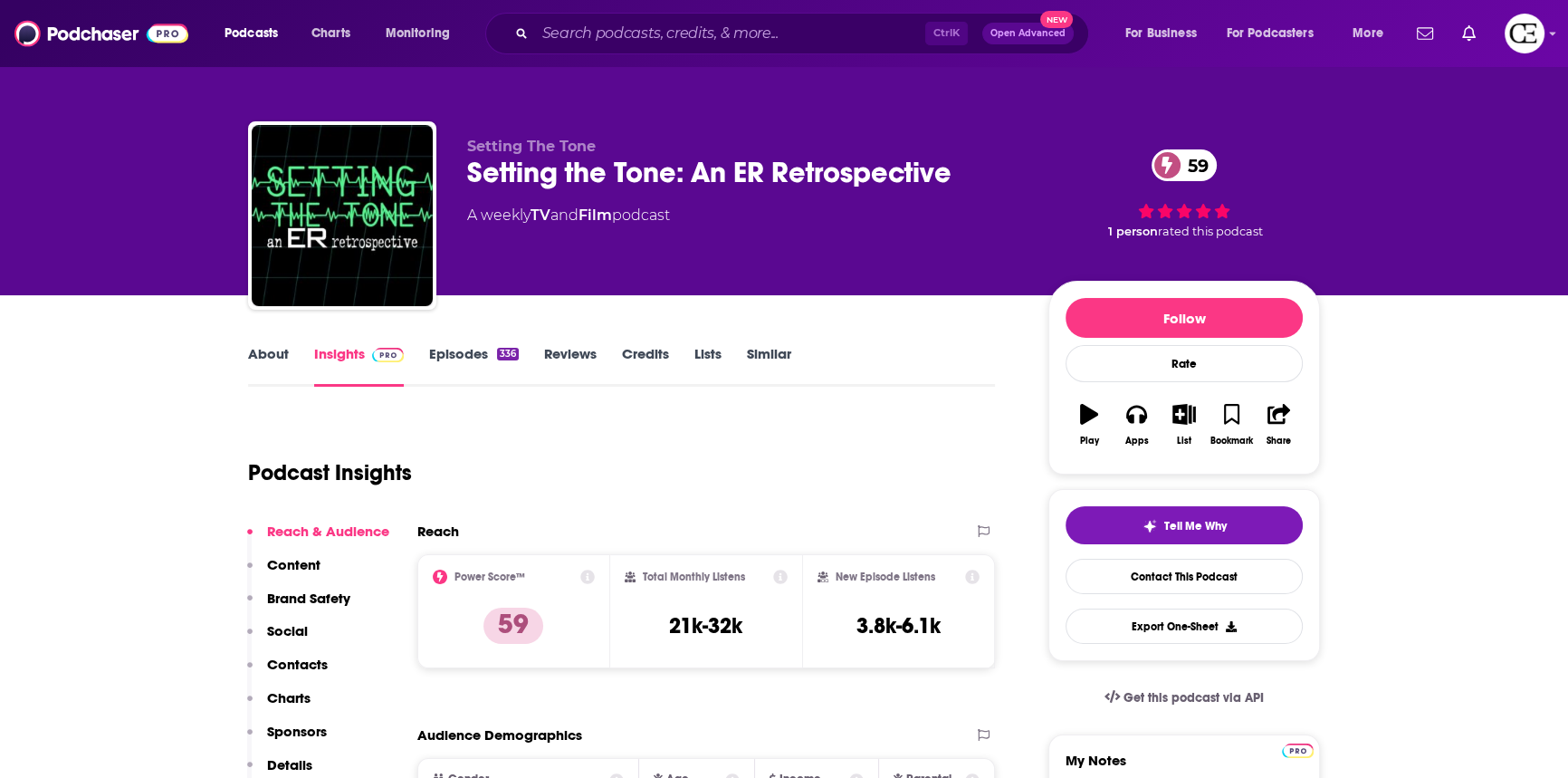
click at [272, 353] on link "About" at bounding box center [268, 366] width 41 height 42
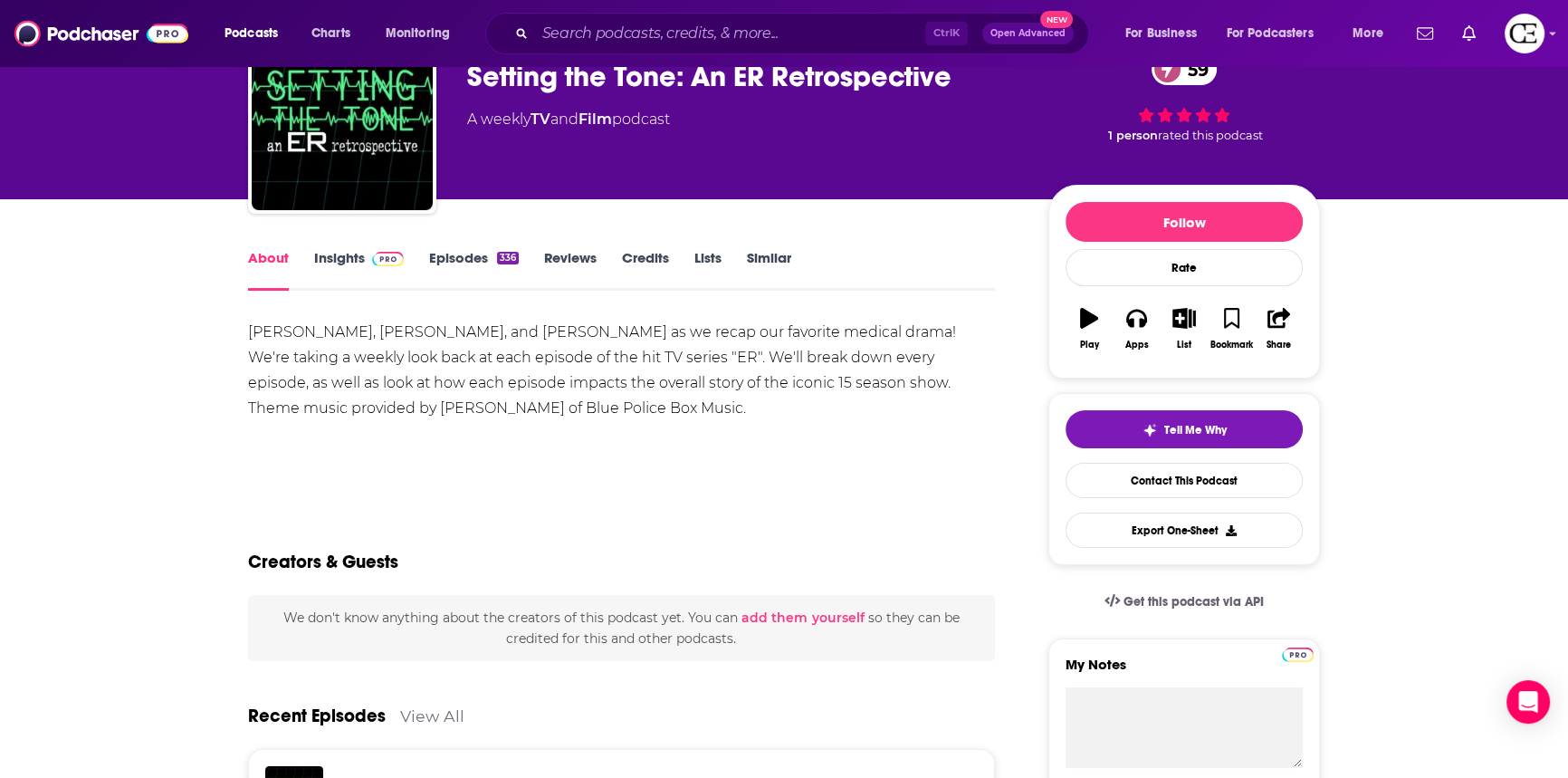
scroll to position [81, 0]
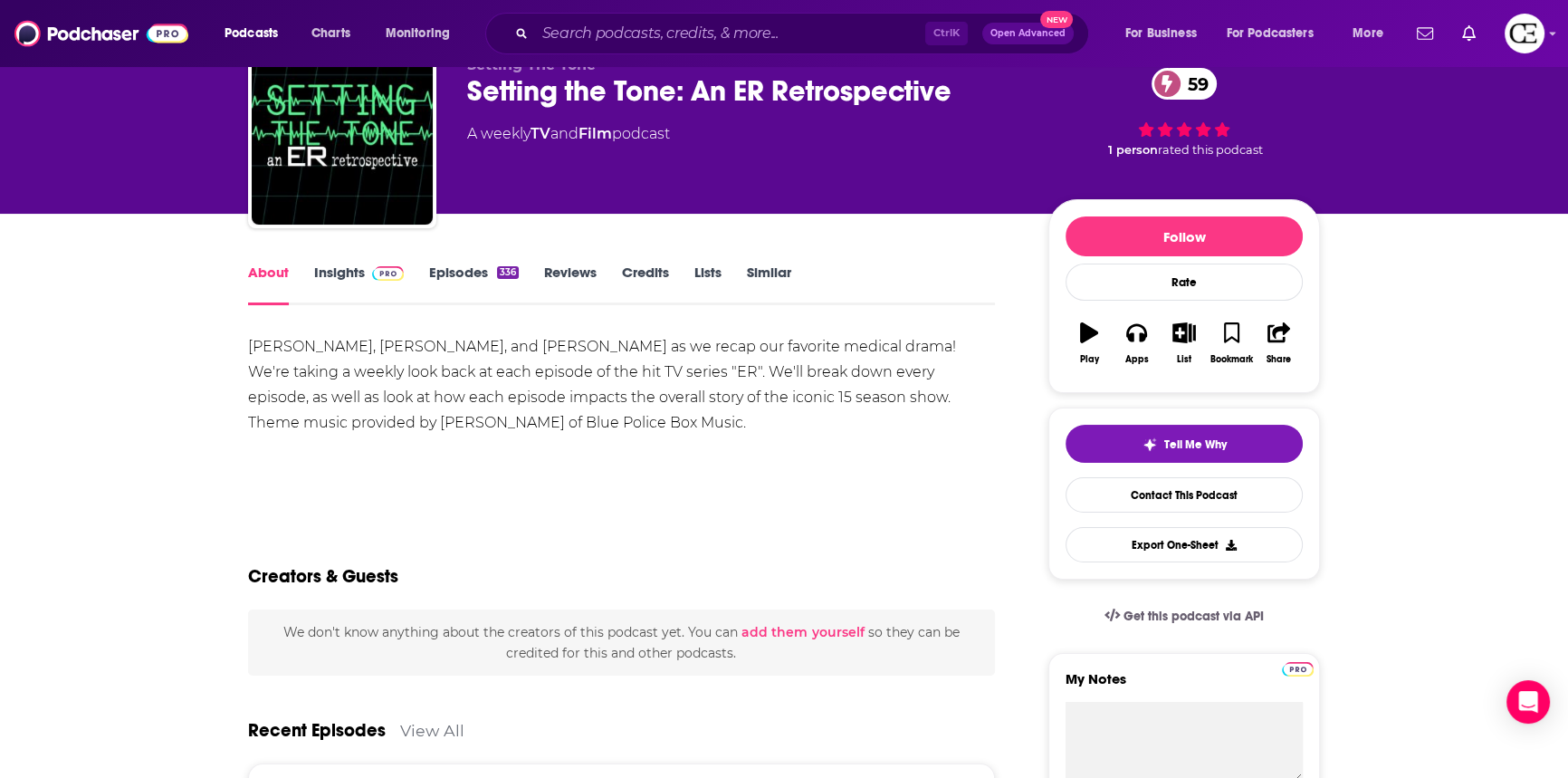
click at [347, 263] on link "Insights" at bounding box center [359, 284] width 90 height 42
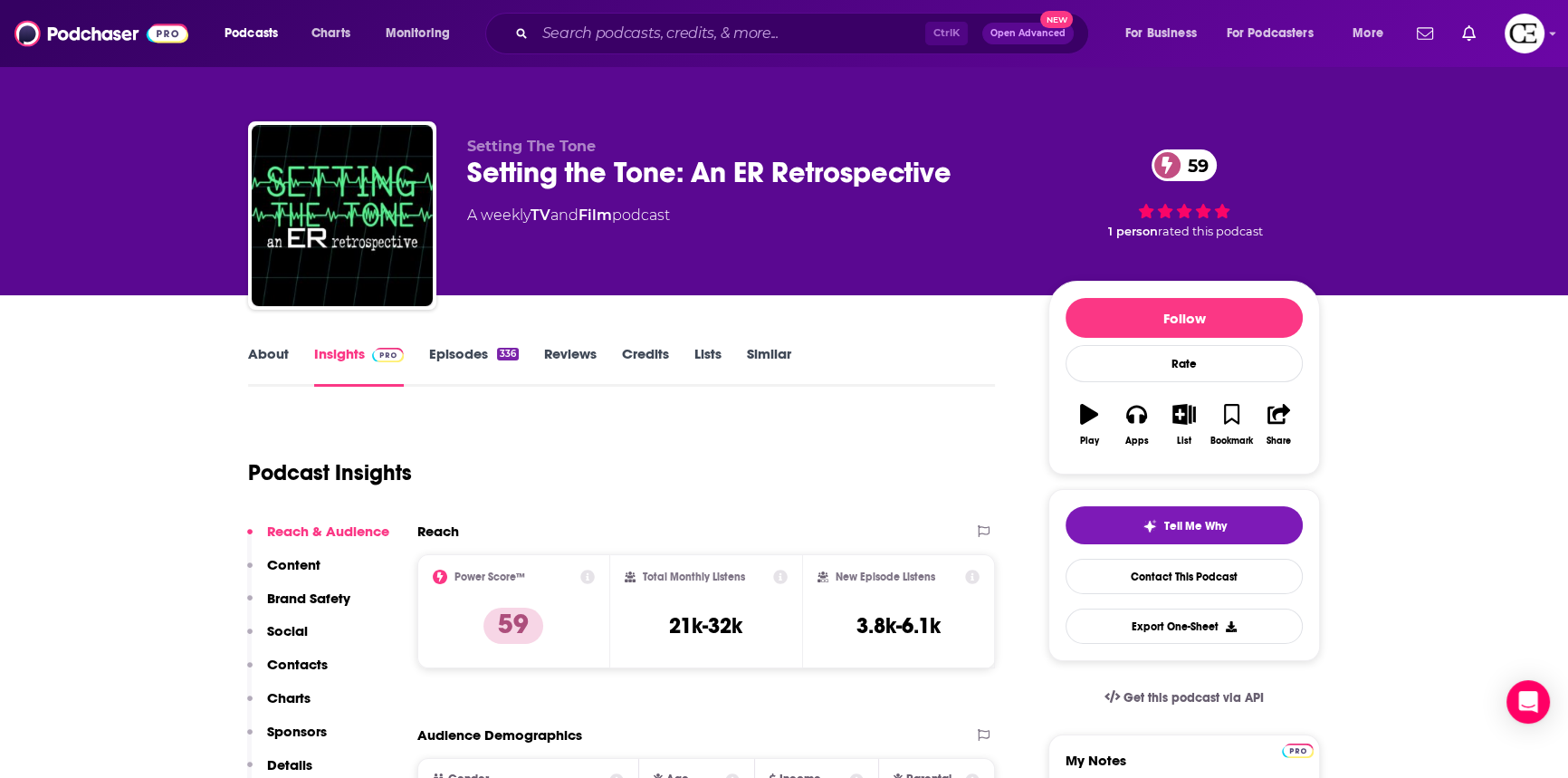
click at [482, 183] on div "Setting the Tone: An ER Retrospective 59" at bounding box center [743, 172] width 552 height 36
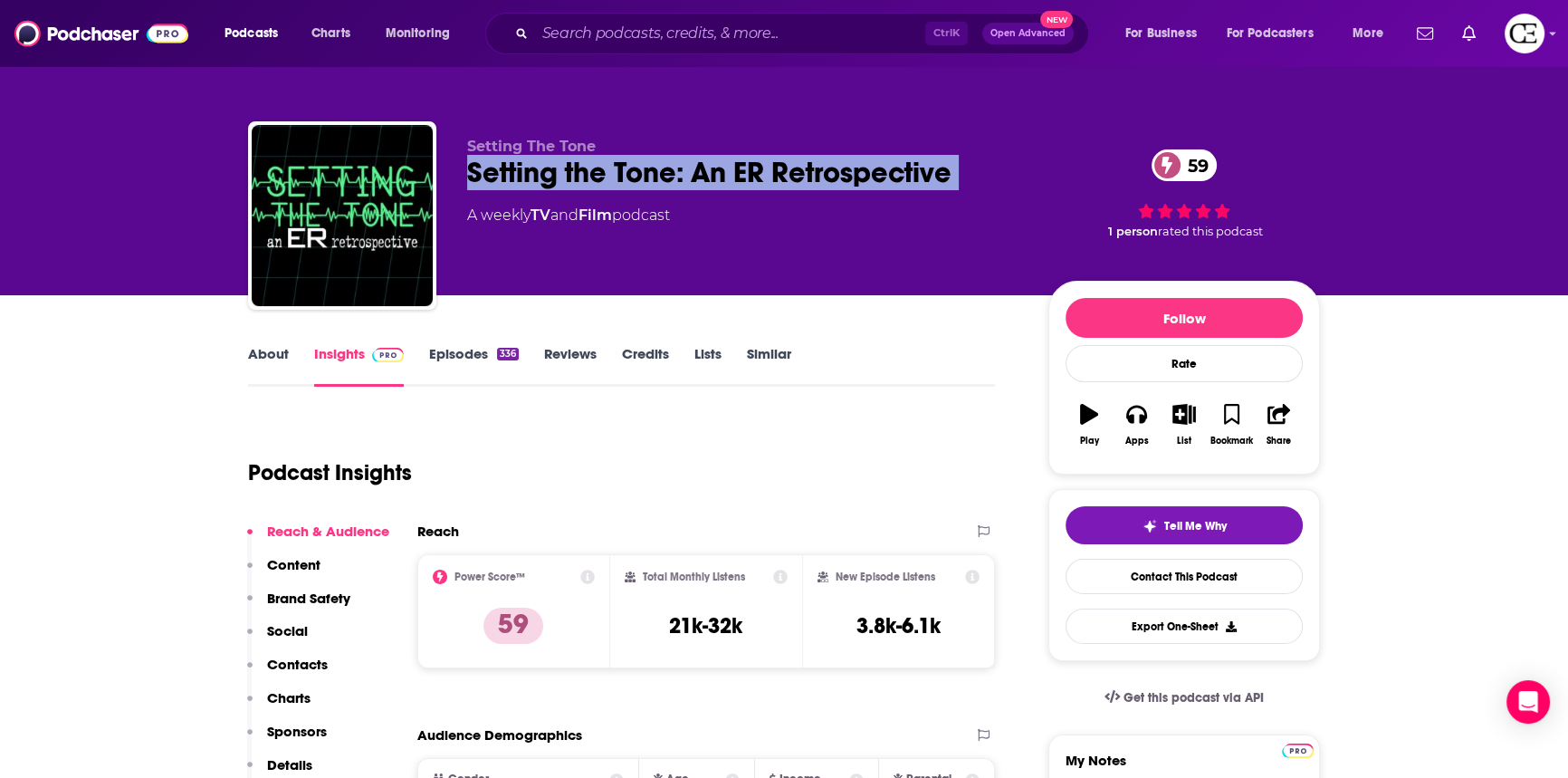
click at [482, 183] on div "Setting the Tone: An ER Retrospective 59" at bounding box center [743, 172] width 552 height 36
copy div "Setting the Tone: An ER Retrospective 59"
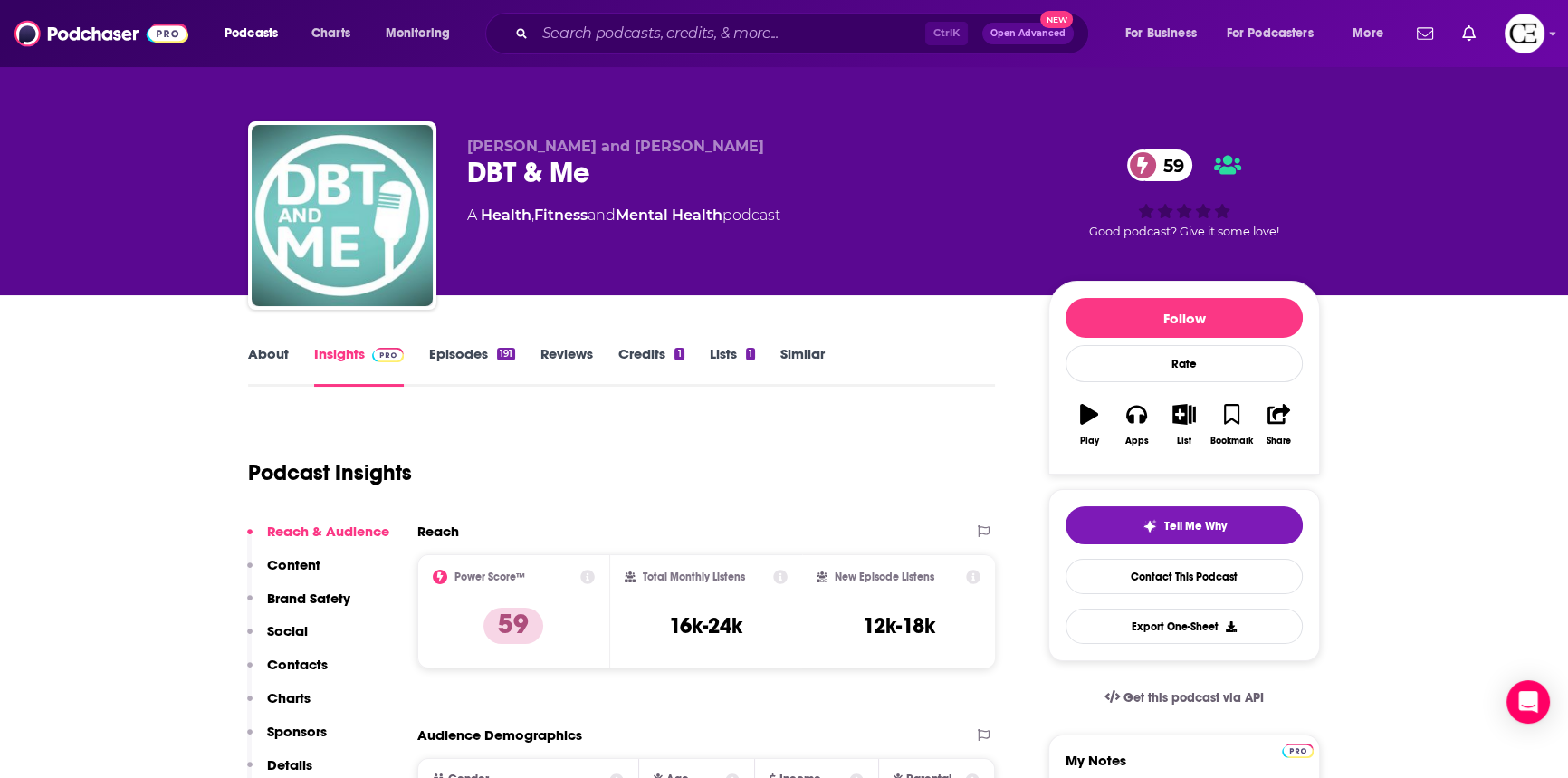
click at [561, 173] on div "DBT & Me 59" at bounding box center [743, 172] width 552 height 36
click at [560, 173] on div "DBT & Me 59" at bounding box center [743, 172] width 552 height 36
copy div "DBT & Me 59"
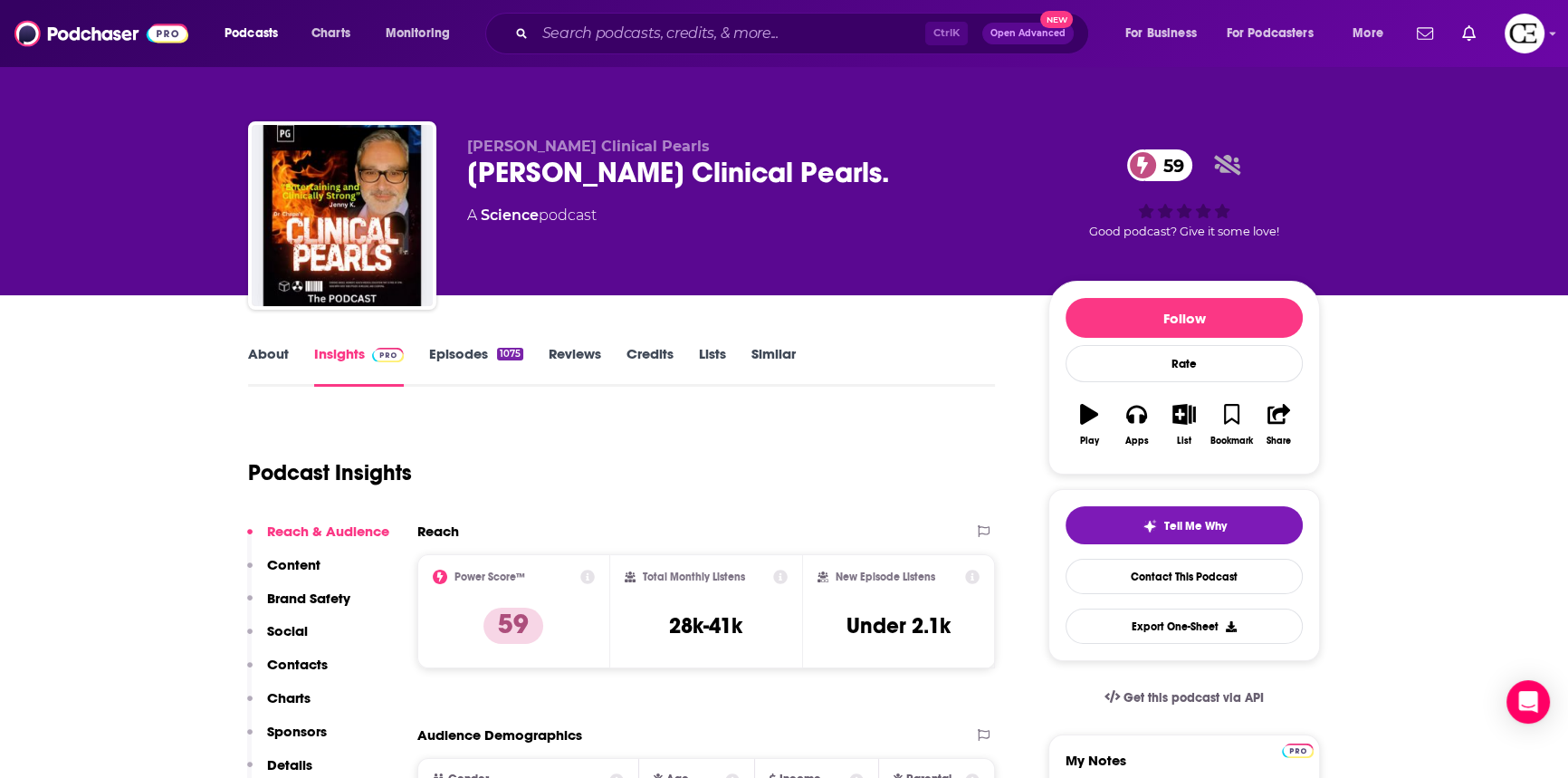
click at [588, 168] on div "[PERSON_NAME] Clinical Pearls. 59" at bounding box center [743, 172] width 552 height 36
click at [588, 168] on div "Dr. Chapa’s Clinical Pearls. 59" at bounding box center [743, 172] width 552 height 36
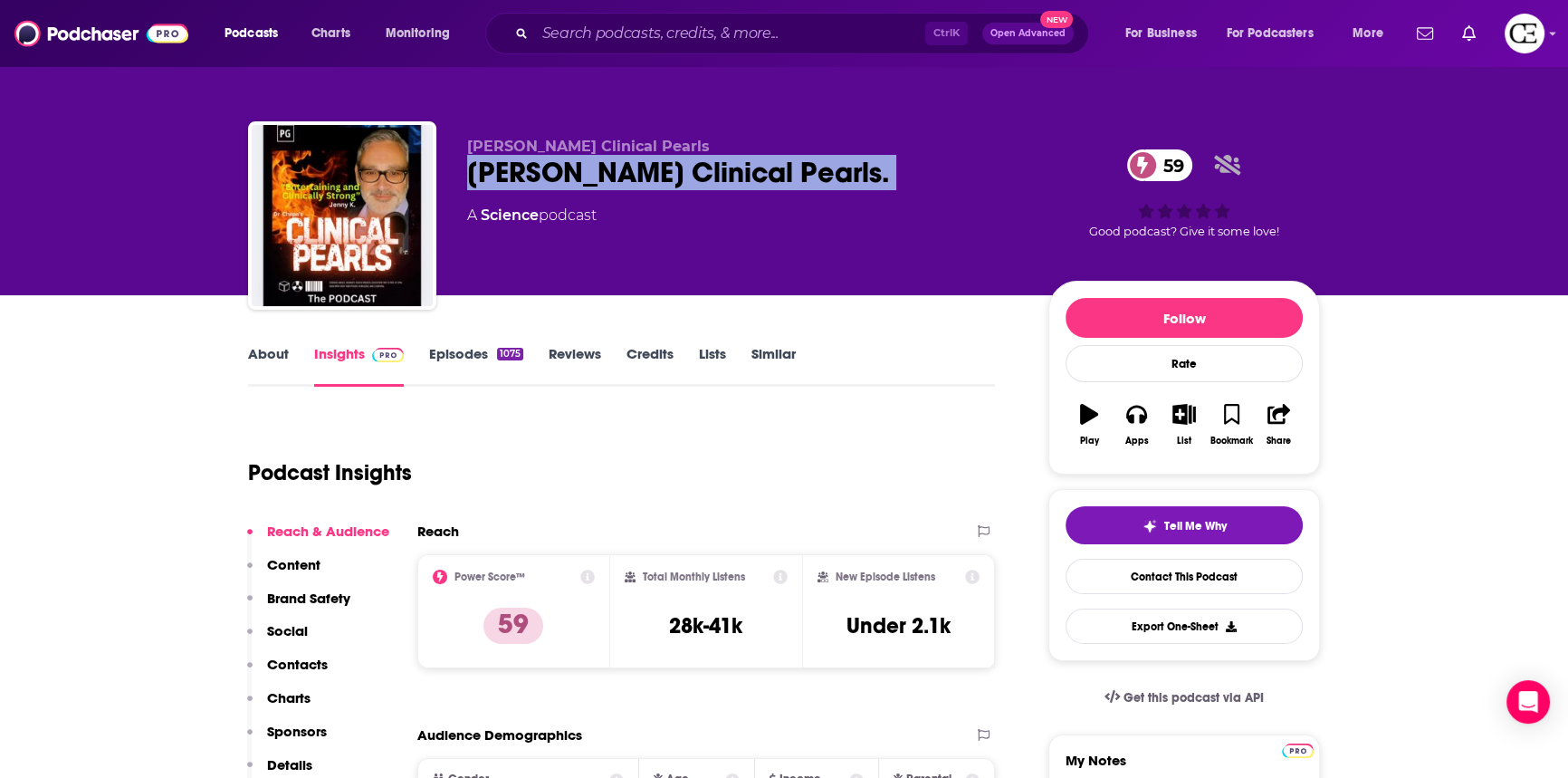
click at [588, 168] on div "Dr. Chapa’s Clinical Pearls. 59" at bounding box center [743, 172] width 552 height 36
copy div "Dr. Chapa’s Clinical Pearls. 59"
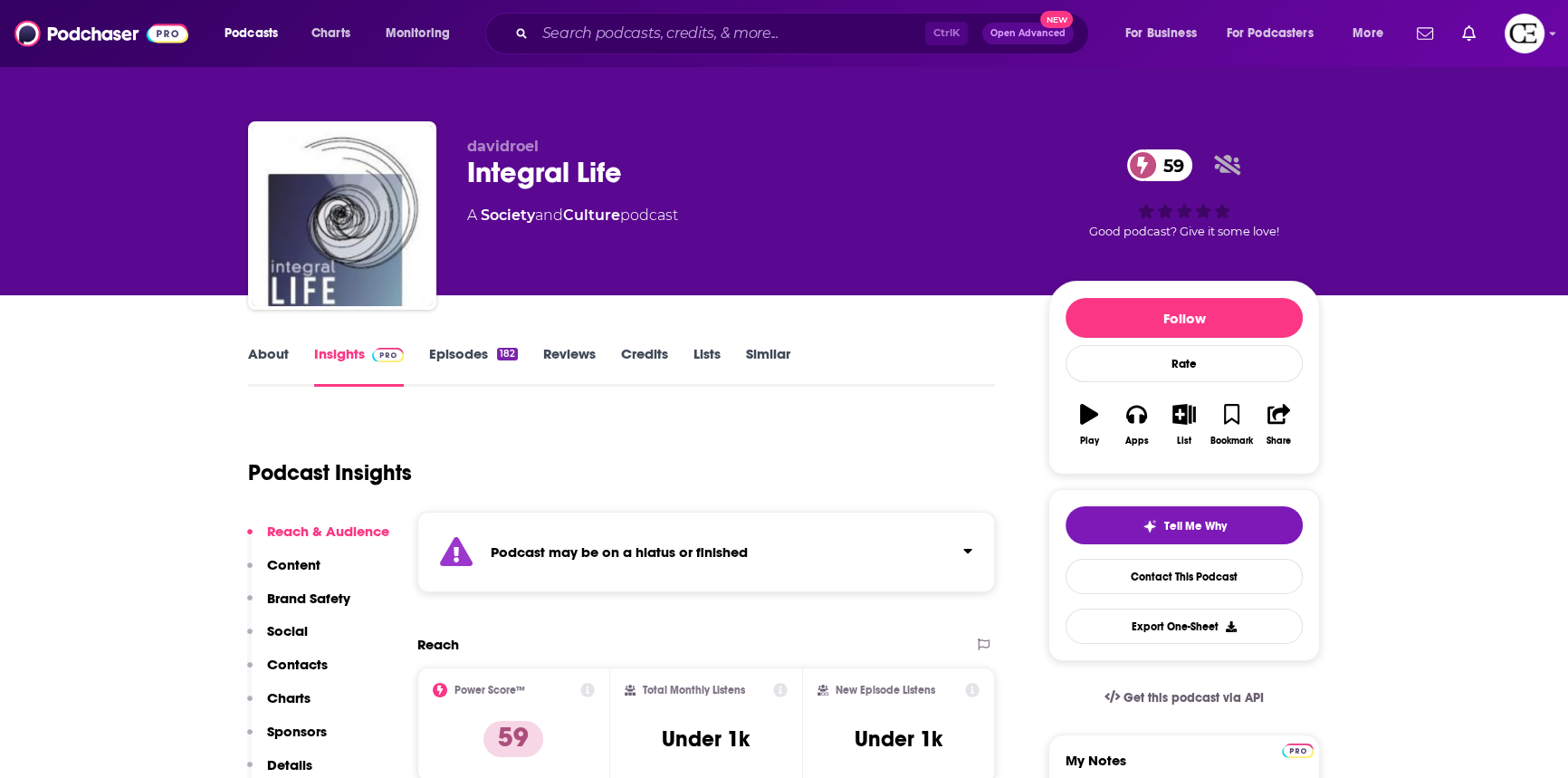
click at [509, 168] on div "Integral Life 59" at bounding box center [743, 172] width 552 height 36
copy div "Integral Life 59"
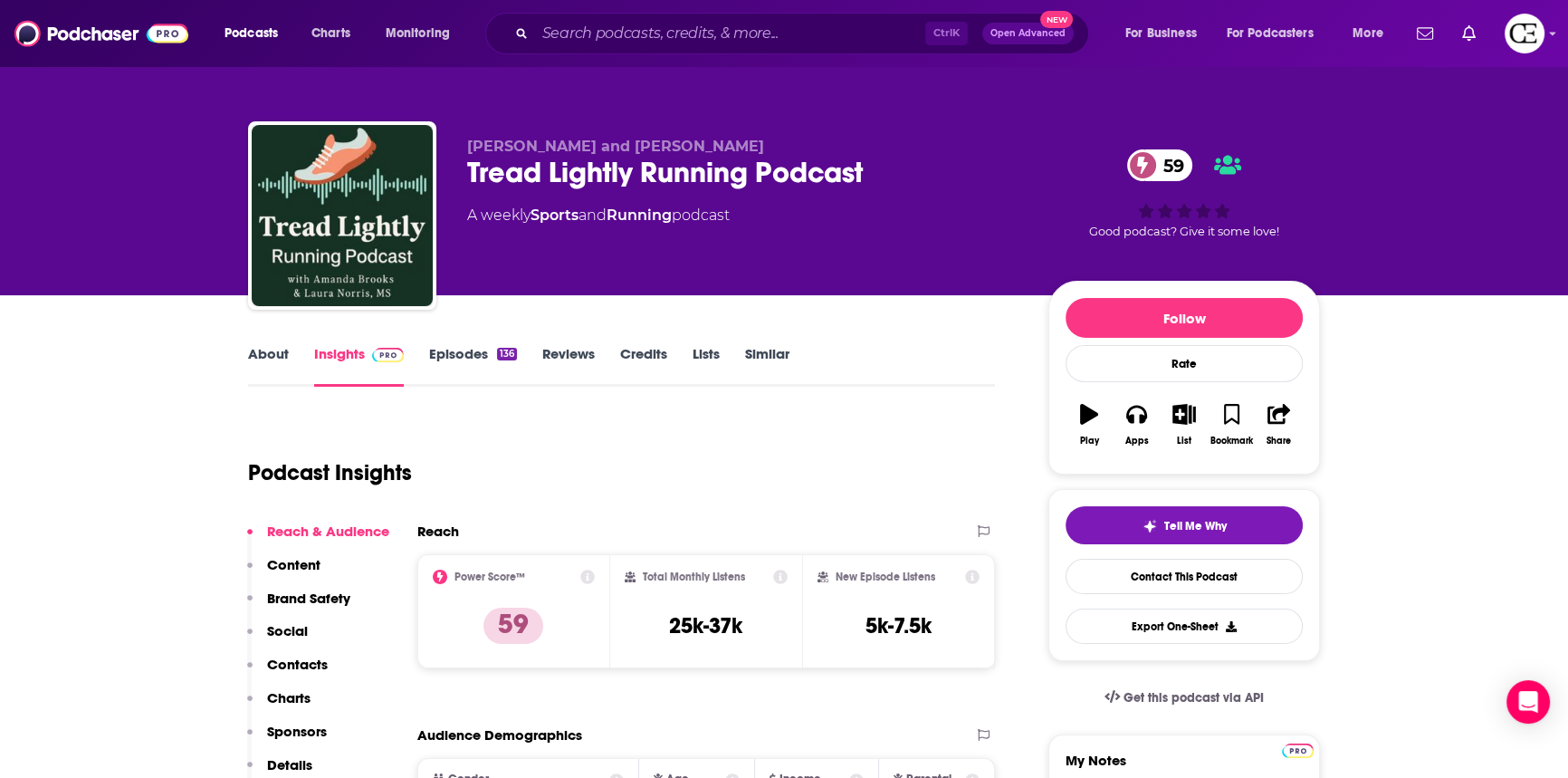
click at [589, 176] on div "Tread Lightly Running Podcast 59" at bounding box center [743, 172] width 552 height 36
click at [589, 175] on div "Tread Lightly Running Podcast 59" at bounding box center [743, 172] width 552 height 36
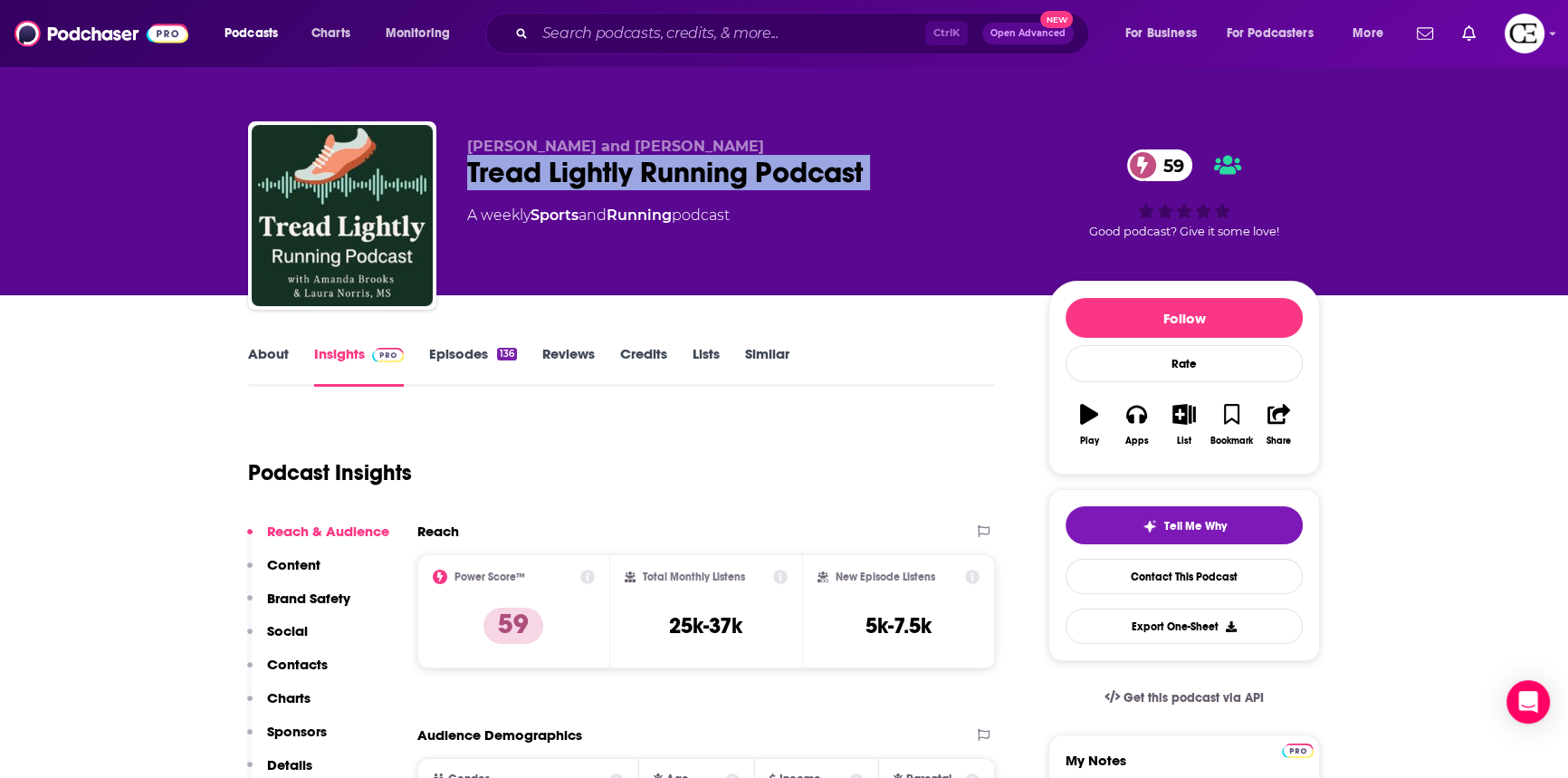
click at [589, 174] on div "Tread Lightly Running Podcast 59" at bounding box center [743, 172] width 552 height 36
copy div "Tread Lightly Running Podcast 59"
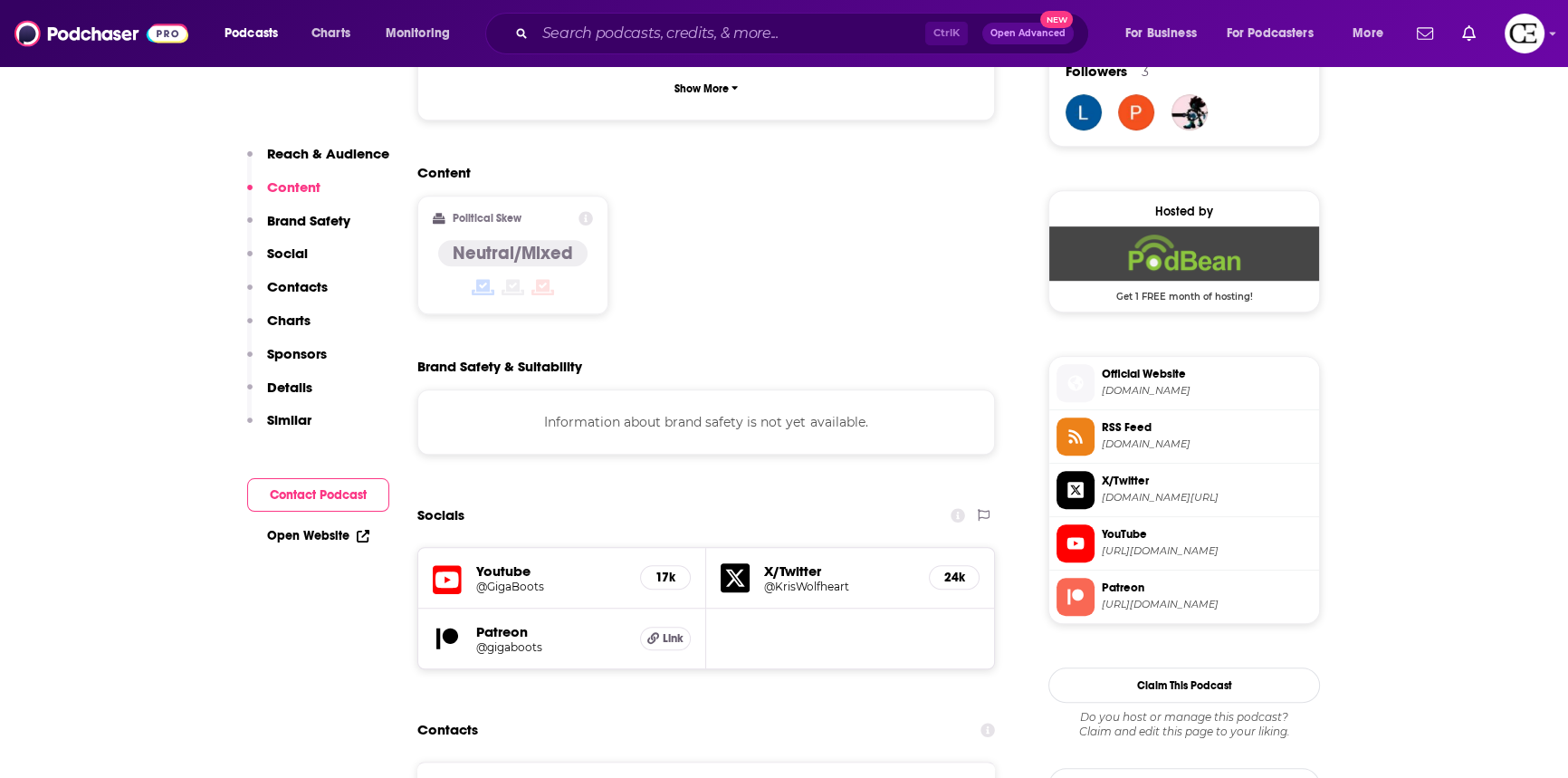
scroll to position [1400, 0]
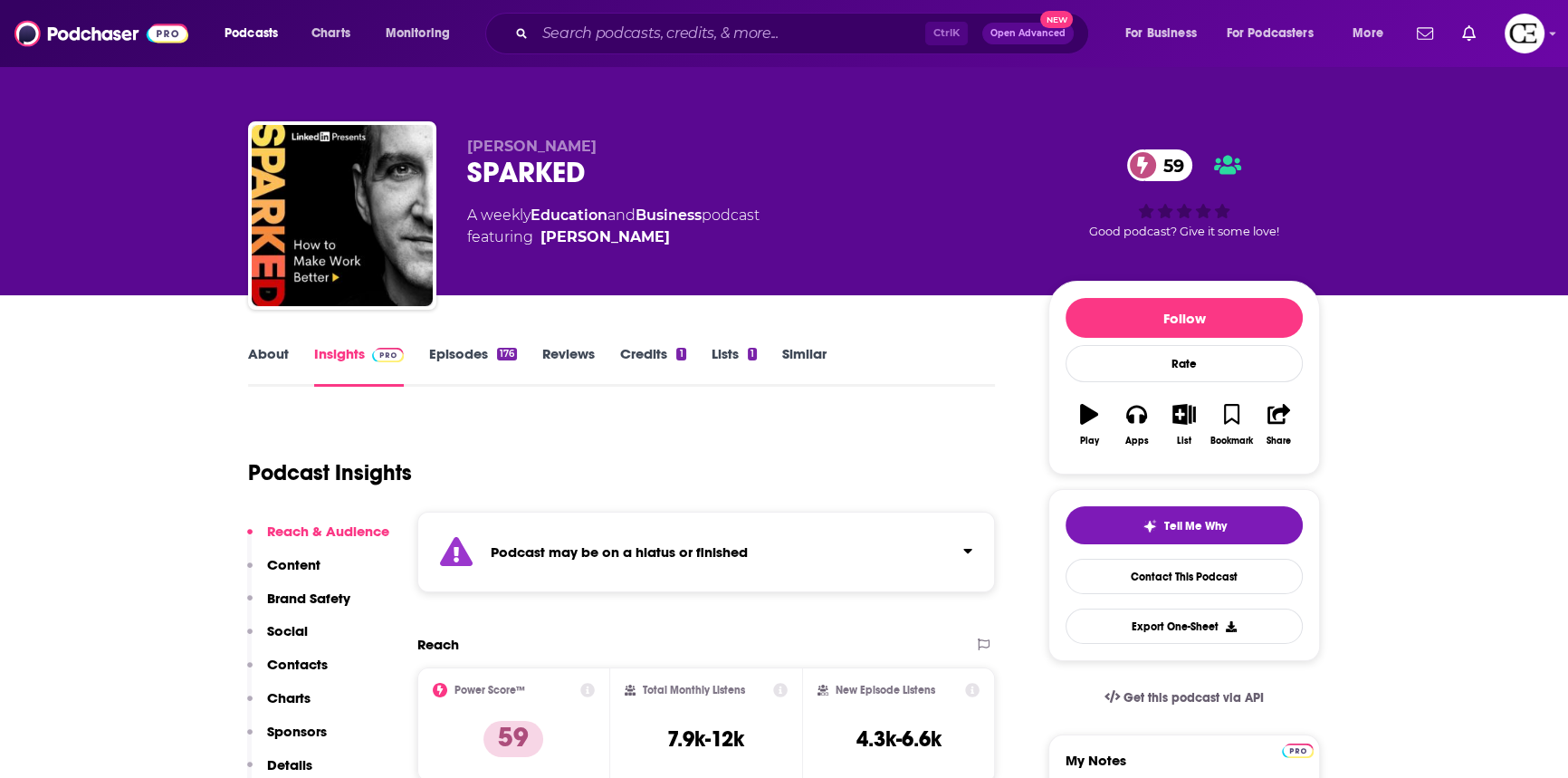
click at [546, 164] on div "SPARKED 59" at bounding box center [743, 172] width 552 height 36
copy h2 "SPARKED"
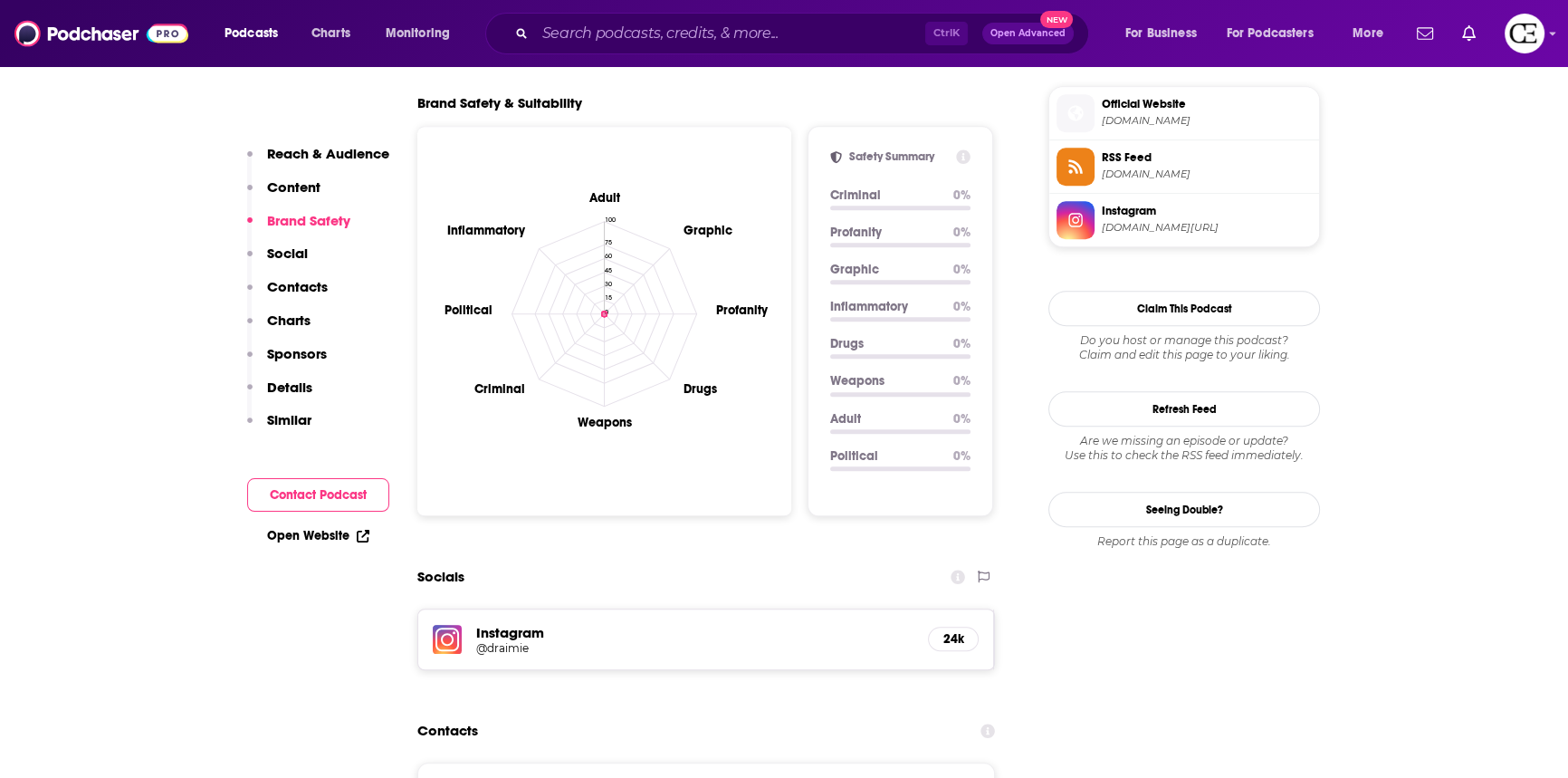
scroll to position [1729, 0]
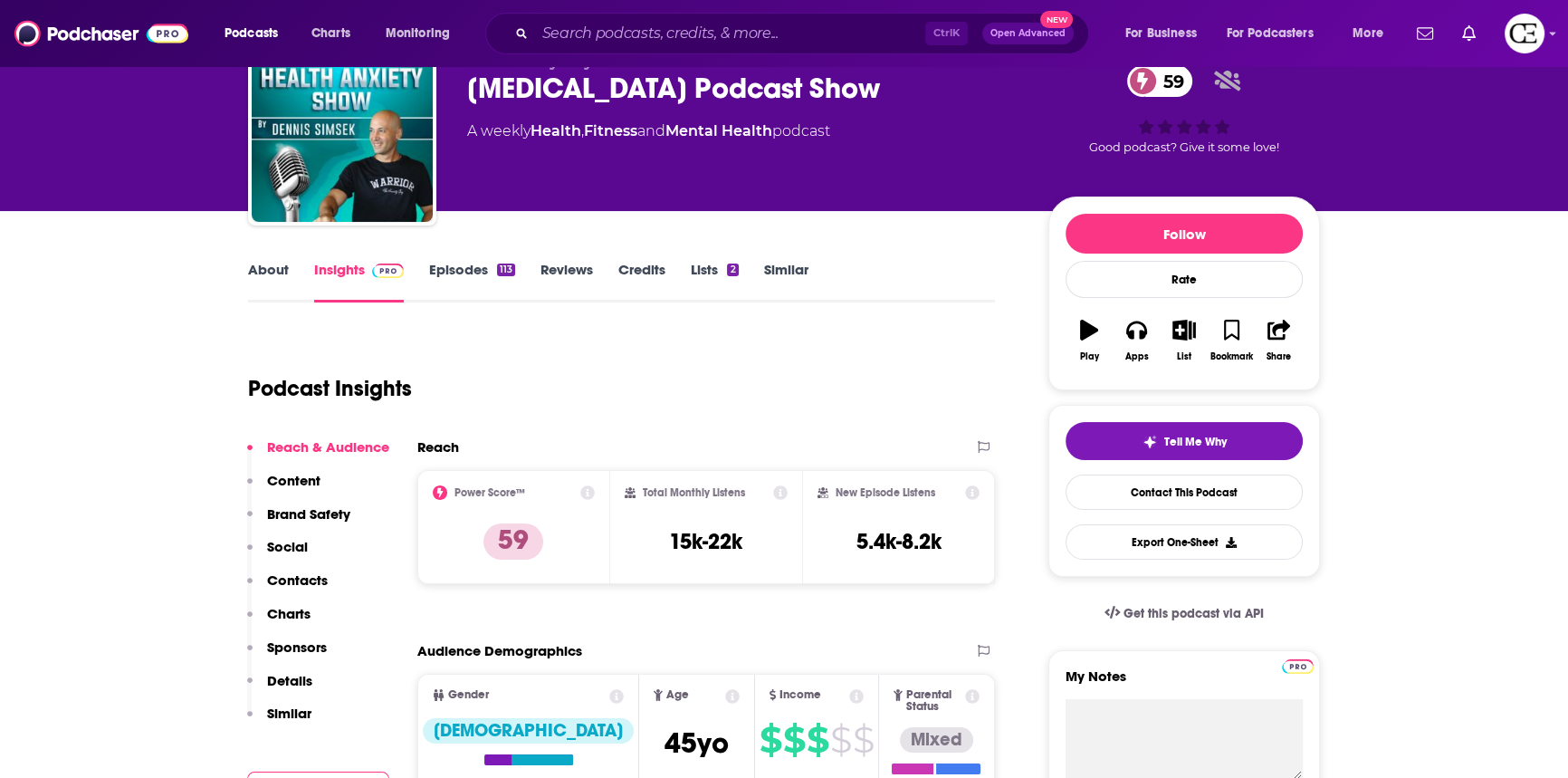
scroll to position [81, 0]
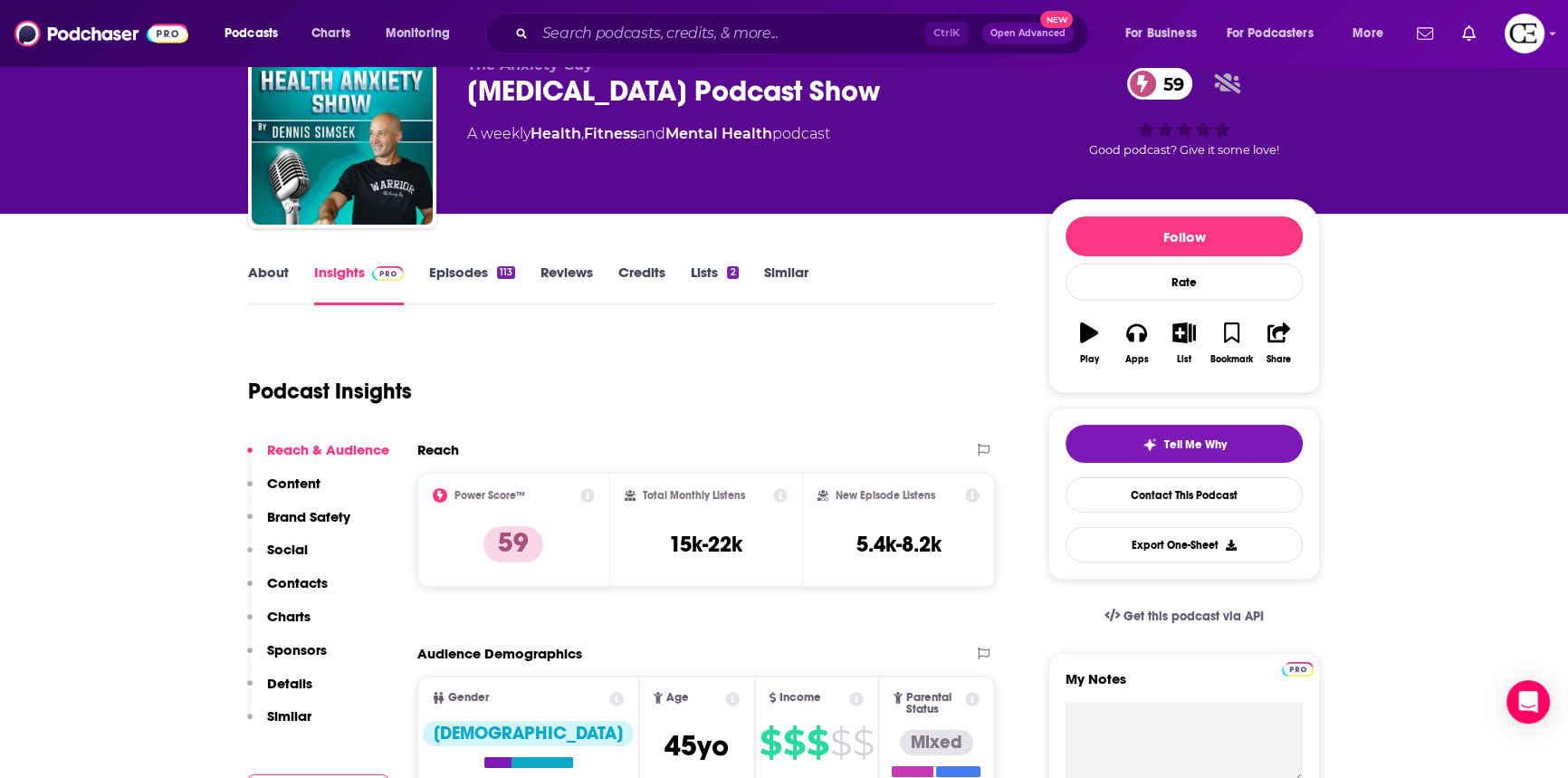
click at [600, 85] on div "[MEDICAL_DATA] Podcast Show 59" at bounding box center [743, 91] width 552 height 36
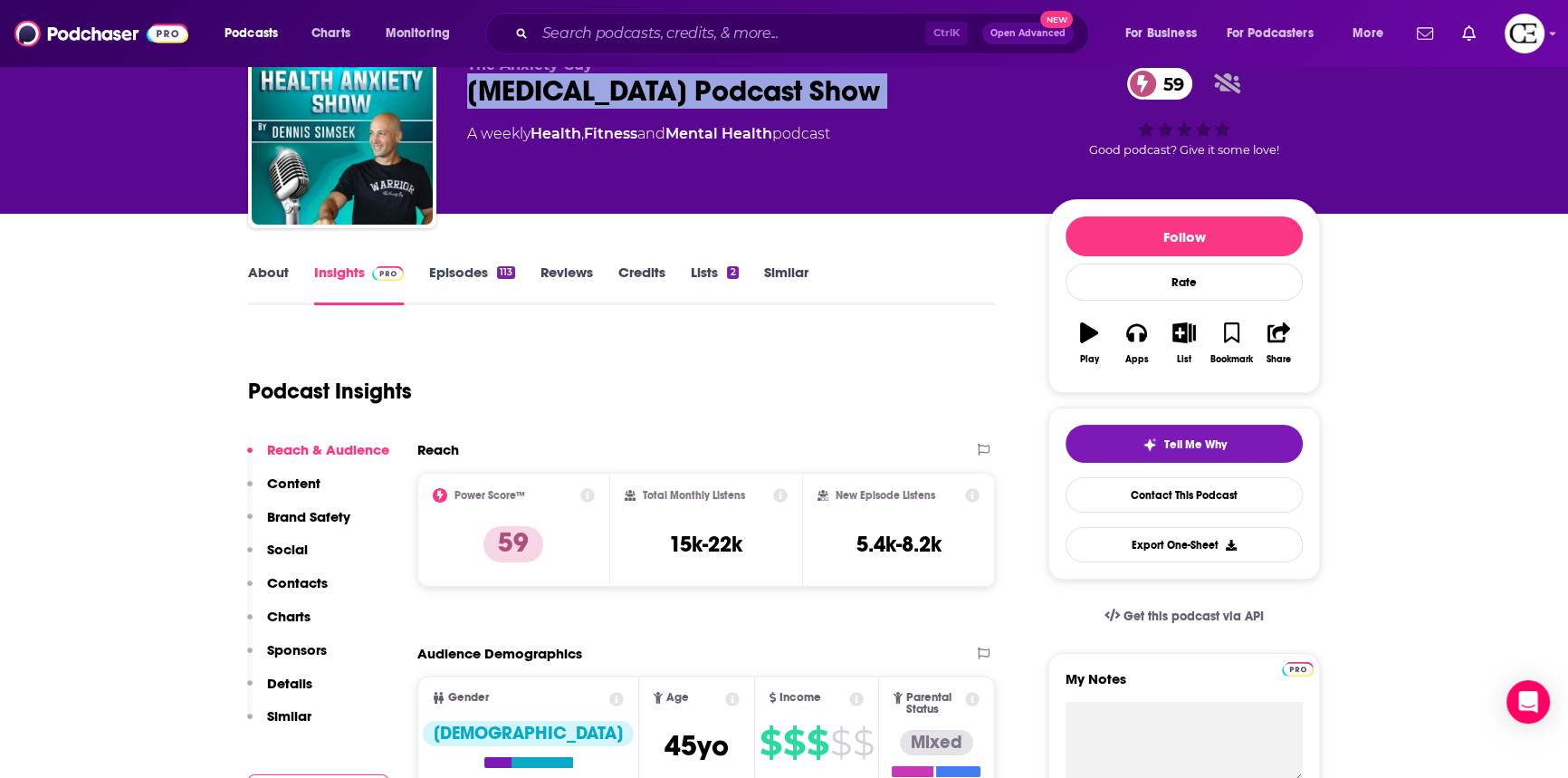
click at [600, 85] on div "[MEDICAL_DATA] Podcast Show 59" at bounding box center [743, 91] width 552 height 36
copy div "[MEDICAL_DATA] Podcast Show 59"
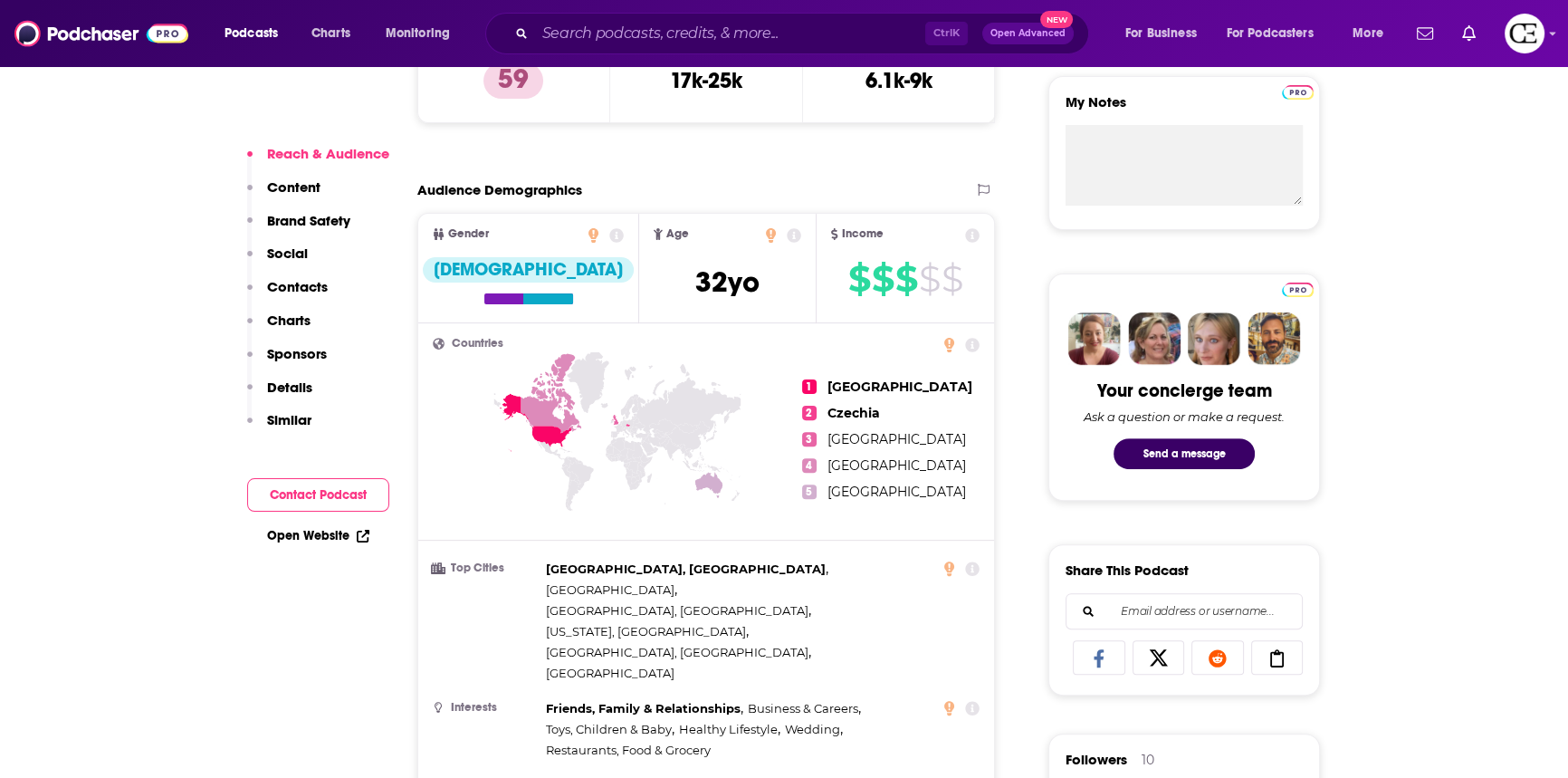
scroll to position [576, 0]
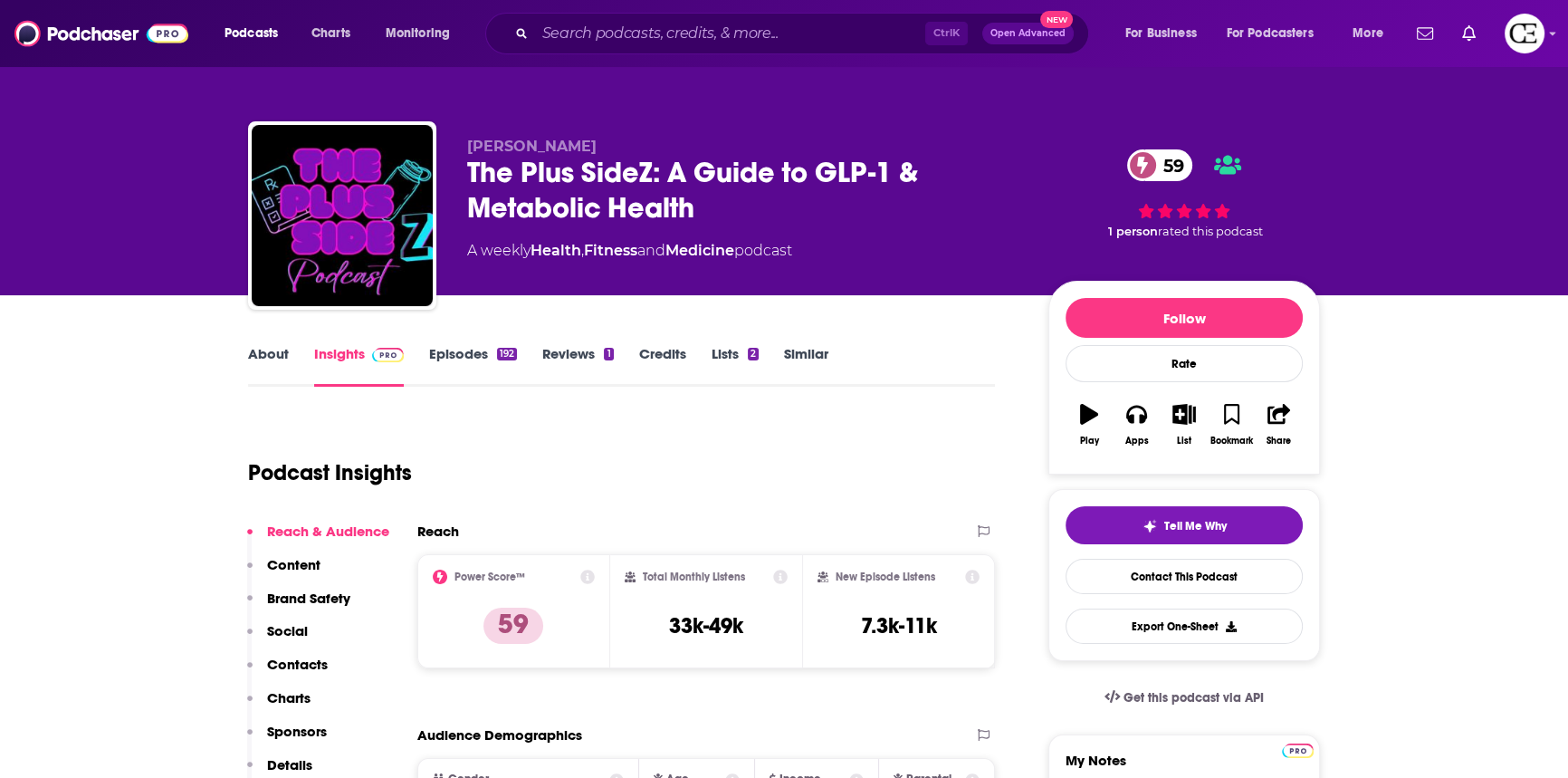
click at [535, 191] on div "The Plus SideZ: A Guide to GLP-1 & Metabolic Health 59" at bounding box center [743, 189] width 552 height 70
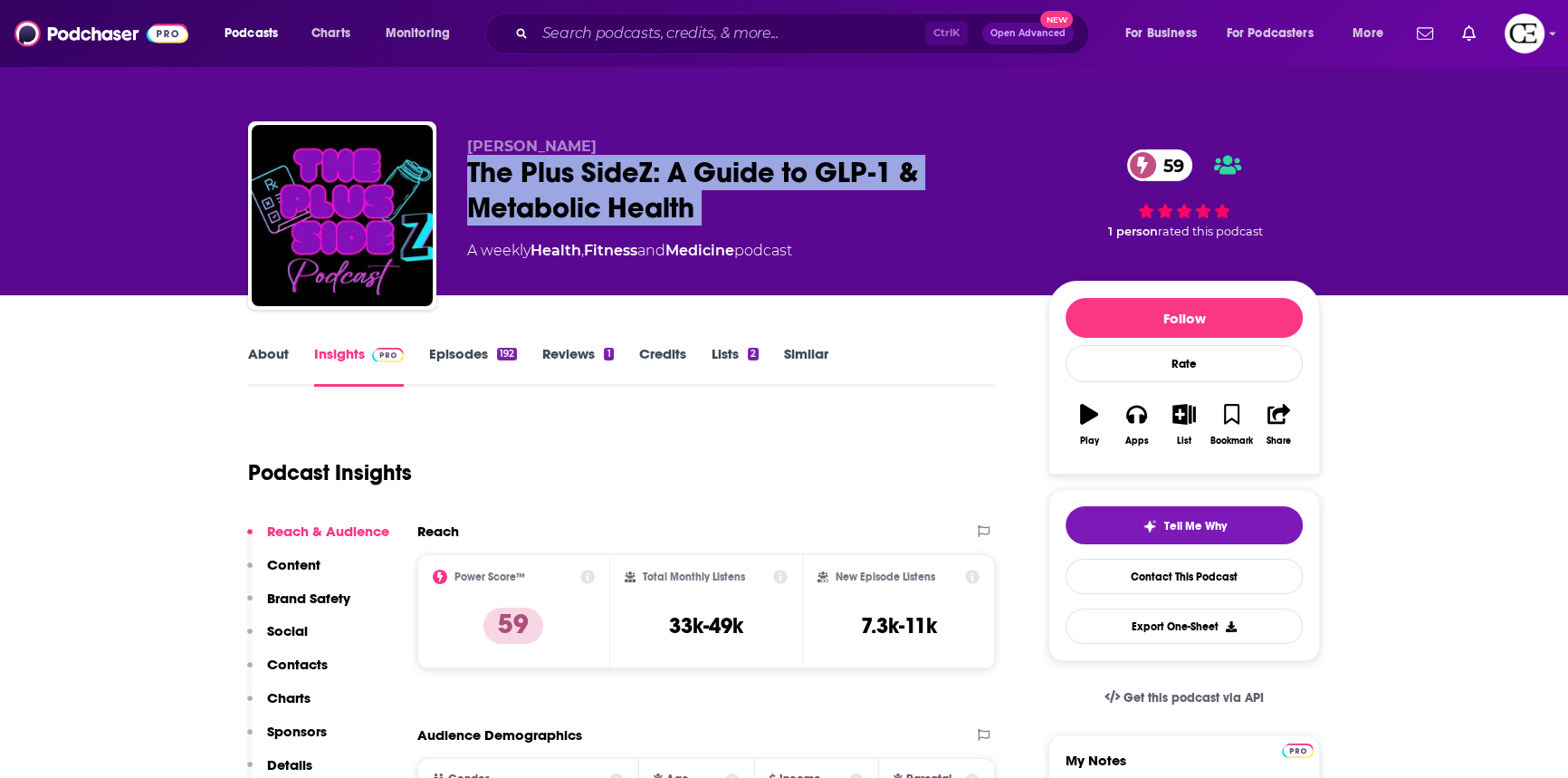
click at [535, 191] on div "The Plus SideZ: A Guide to GLP-1 & Metabolic Health 59" at bounding box center [743, 189] width 552 height 70
copy div "The Plus SideZ: A Guide to GLP-1 & Metabolic Health 59"
click at [1181, 516] on button "Tell Me Why" at bounding box center [1184, 526] width 238 height 38
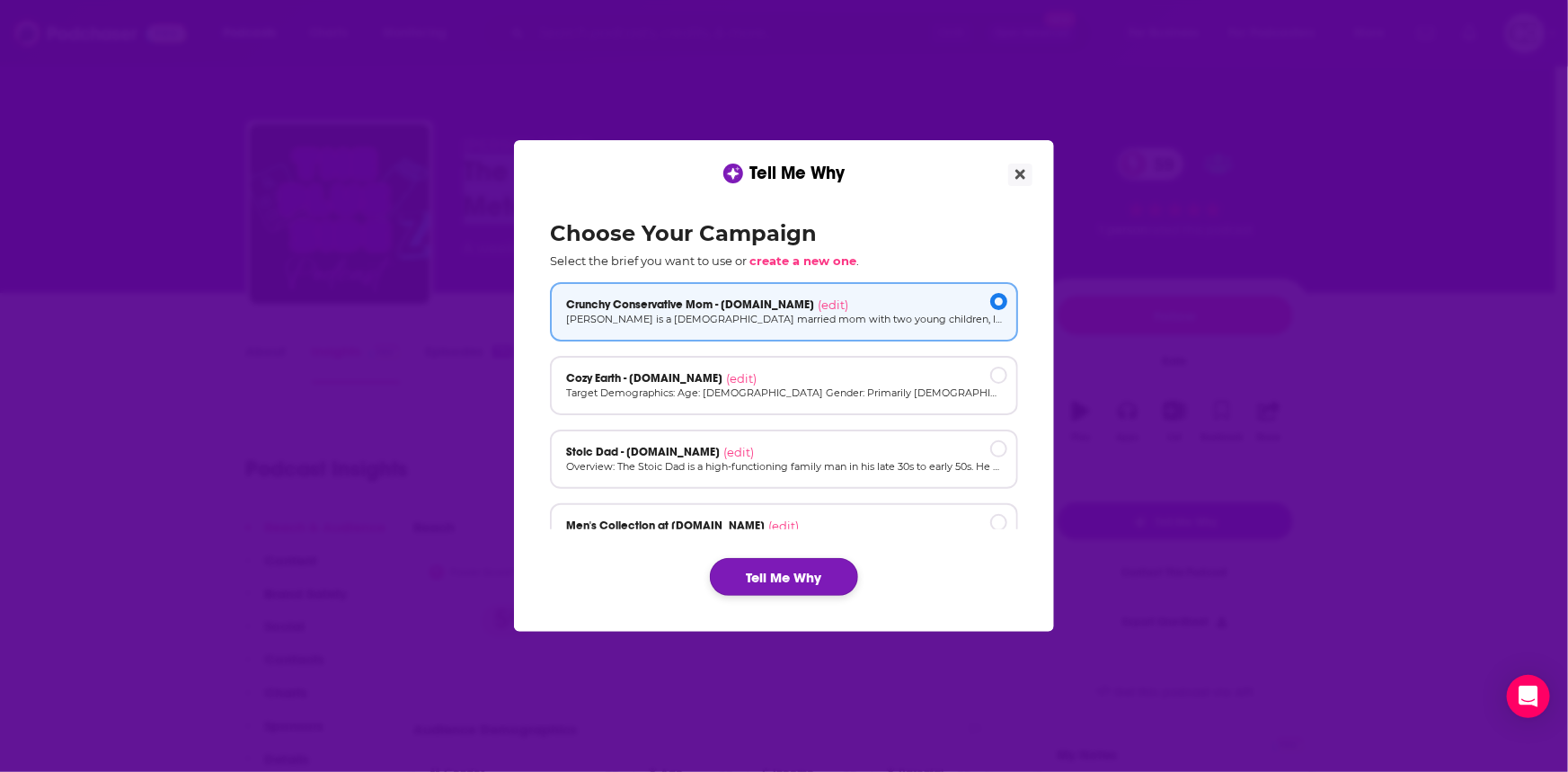
click at [780, 566] on button "Tell Me Why" at bounding box center [784, 577] width 148 height 38
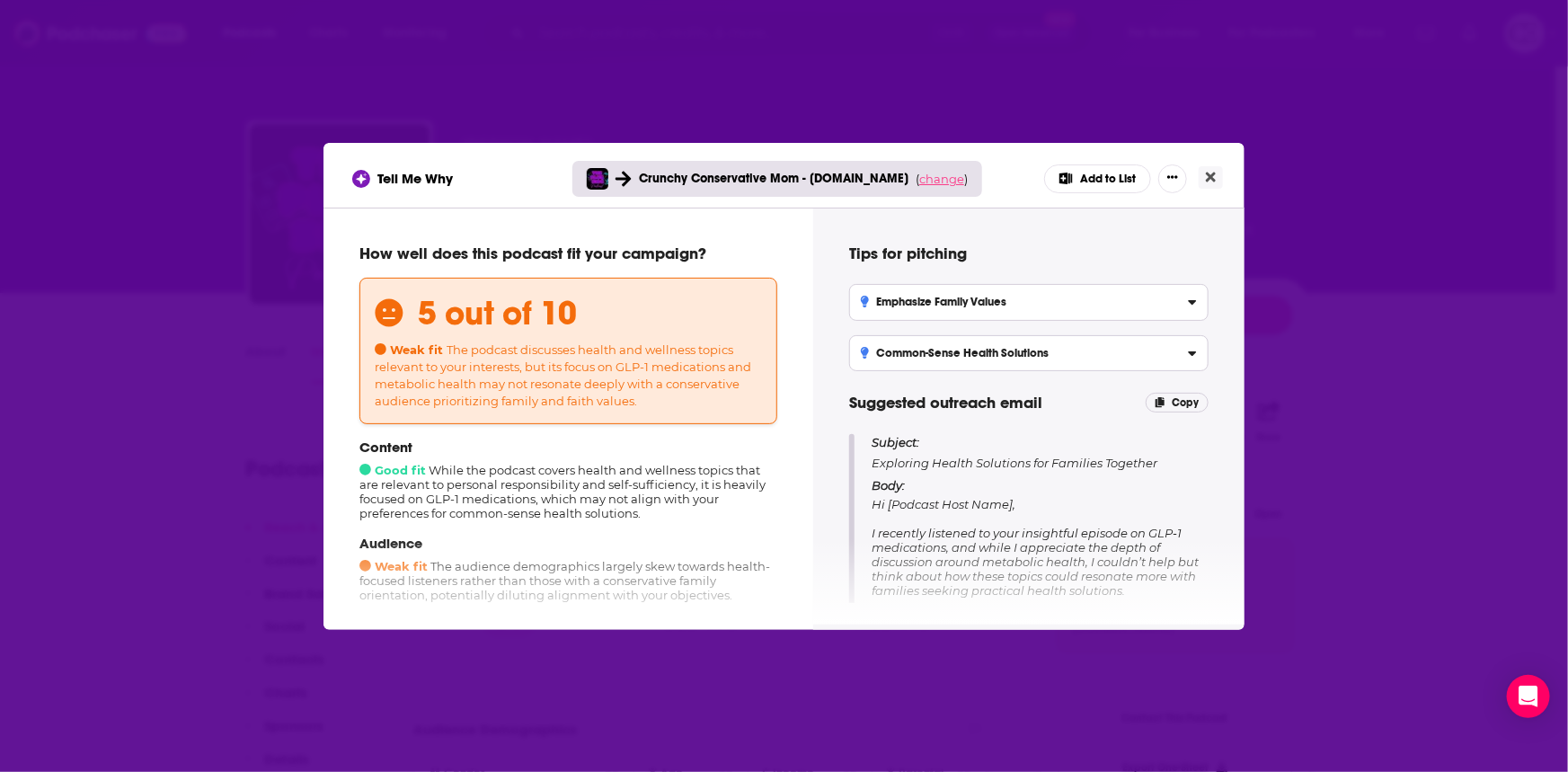
click at [936, 181] on span "change" at bounding box center [941, 179] width 45 height 15
click at [993, 320] on button "Change campaign" at bounding box center [966, 314] width 122 height 22
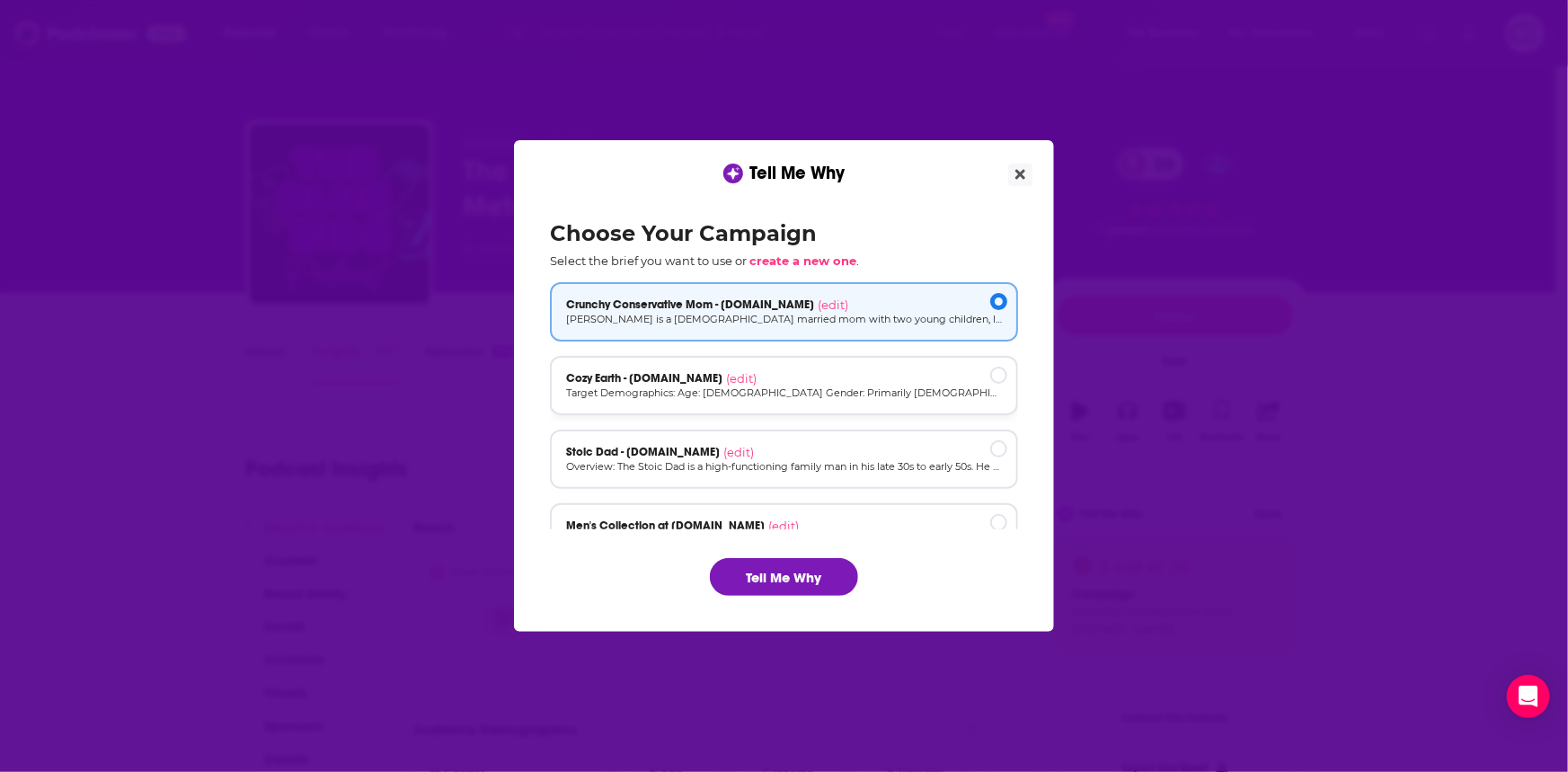
click at [799, 401] on p "Target Demographics: Age: [DEMOGRAPHIC_DATA] Gender: Primarily [DEMOGRAPHIC_DAT…" at bounding box center [784, 393] width 435 height 15
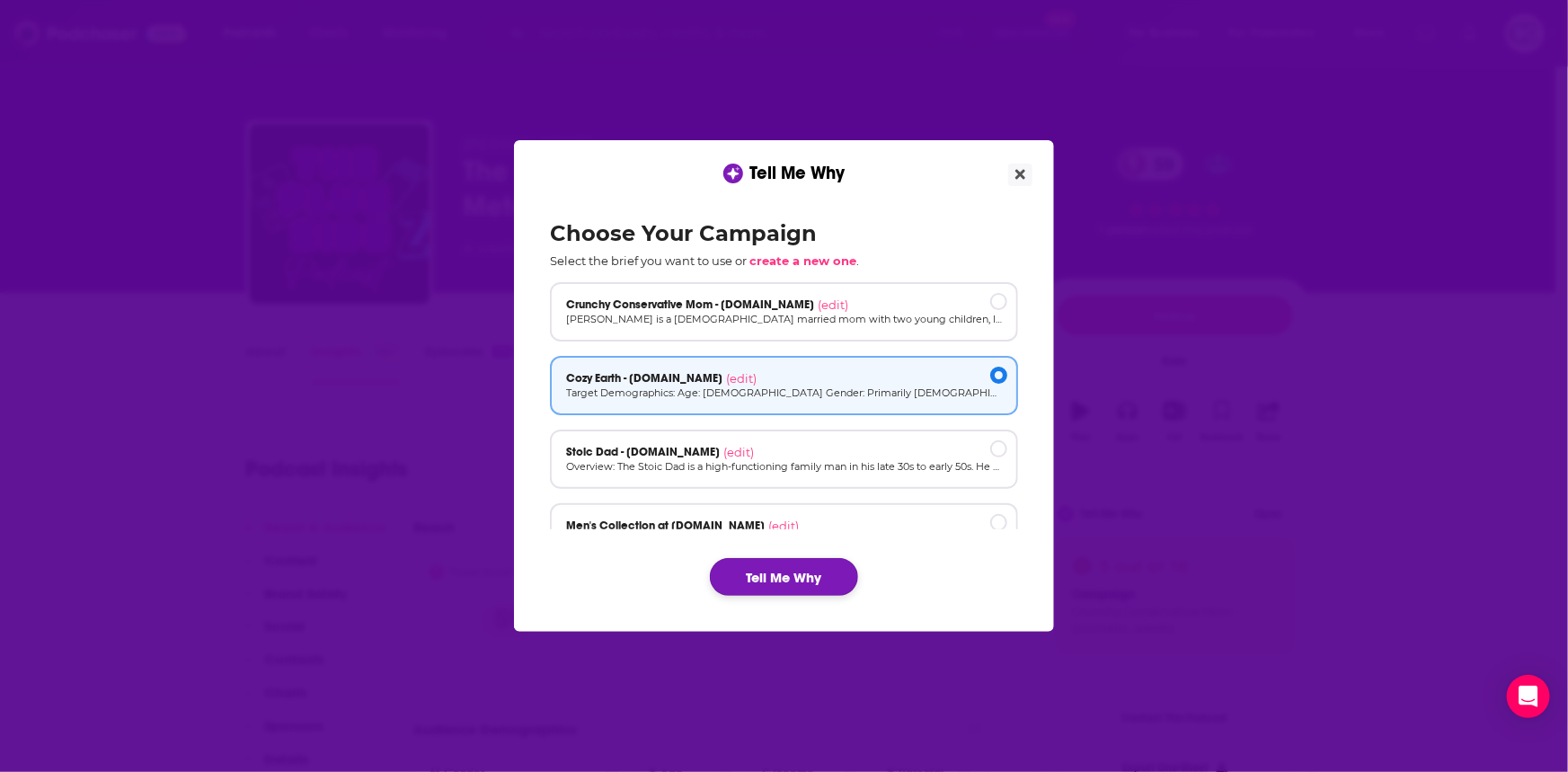
click at [792, 566] on button "Tell Me Why" at bounding box center [784, 577] width 148 height 38
